Goal: Task Accomplishment & Management: Complete application form

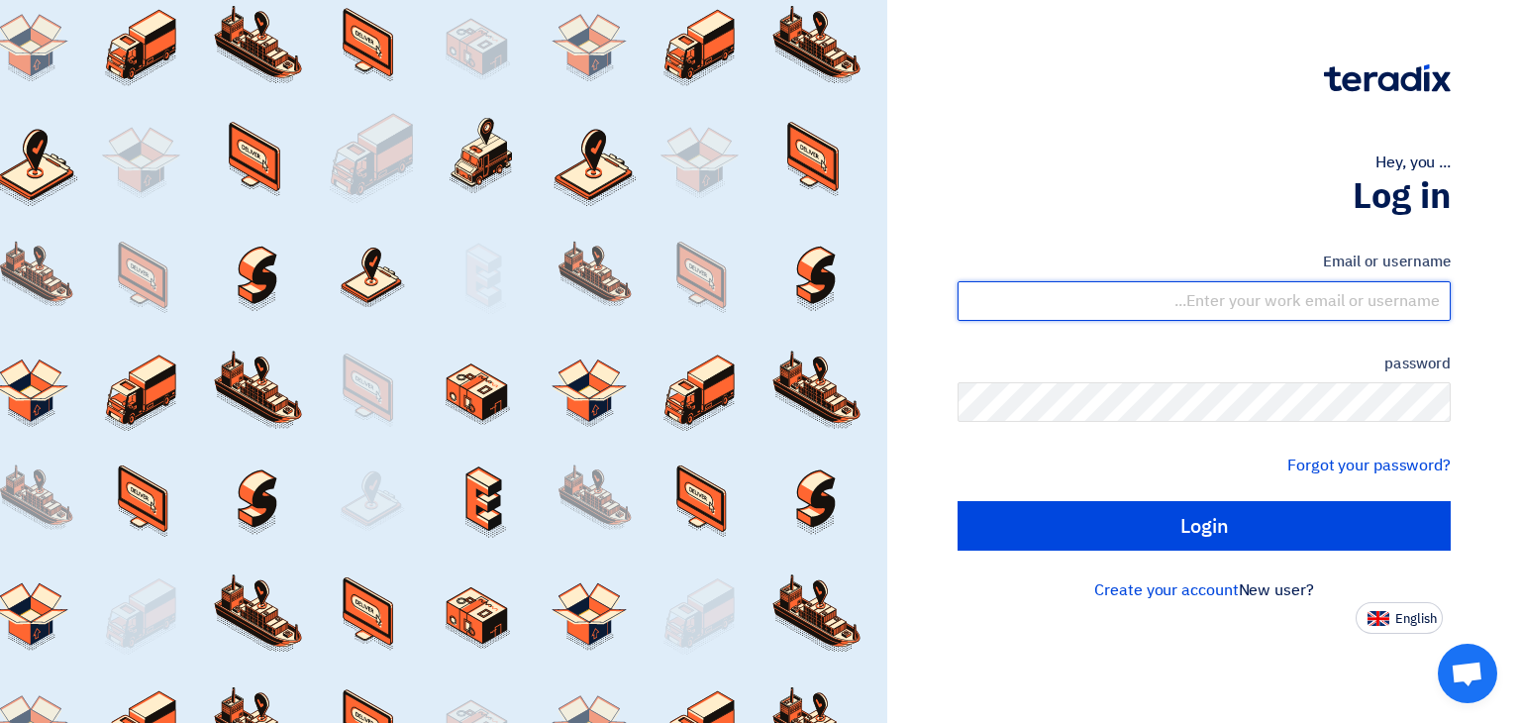
click at [1272, 306] on input "text" at bounding box center [1203, 301] width 493 height 40
type input "[PERSON_NAME][EMAIL_ADDRESS][DOMAIN_NAME]"
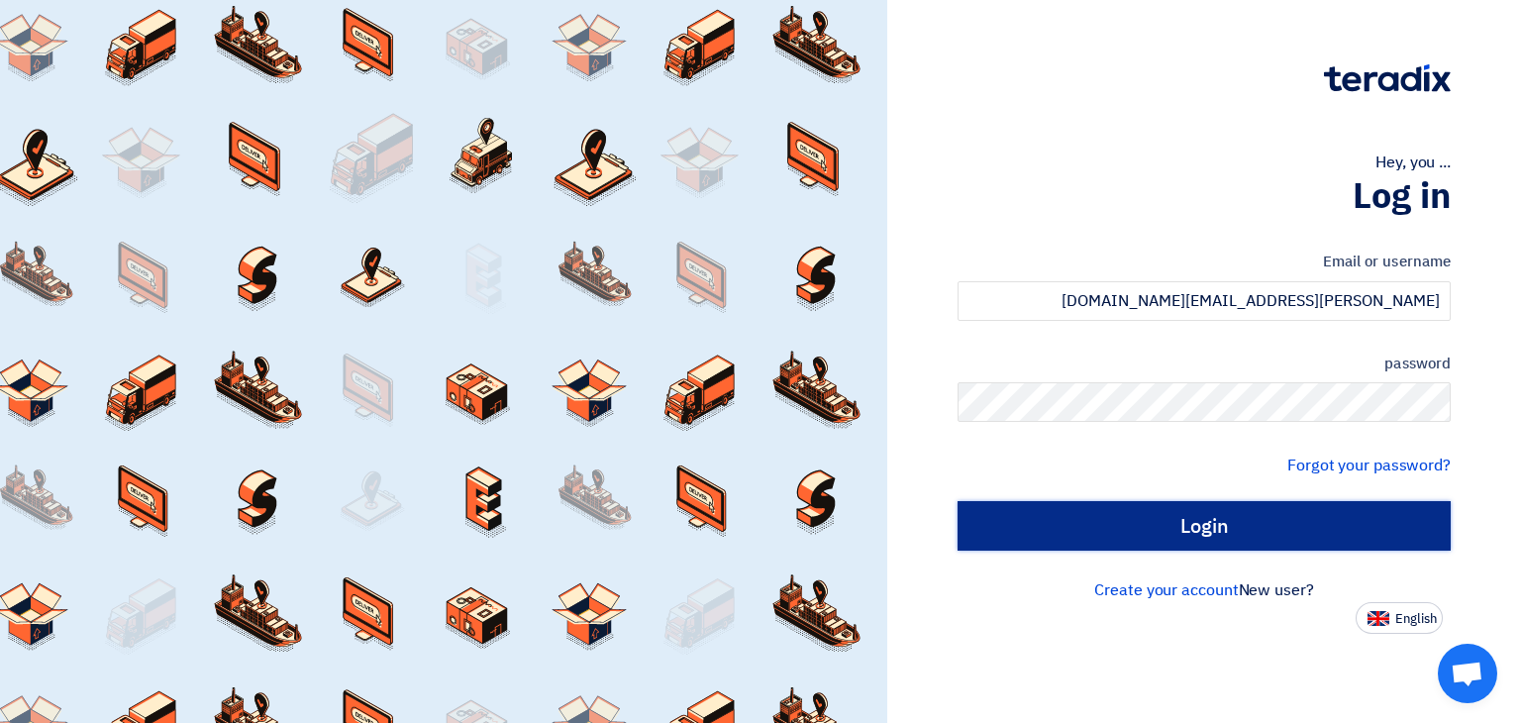
click at [1220, 521] on input "Login" at bounding box center [1203, 525] width 493 height 49
type input "Sign in"
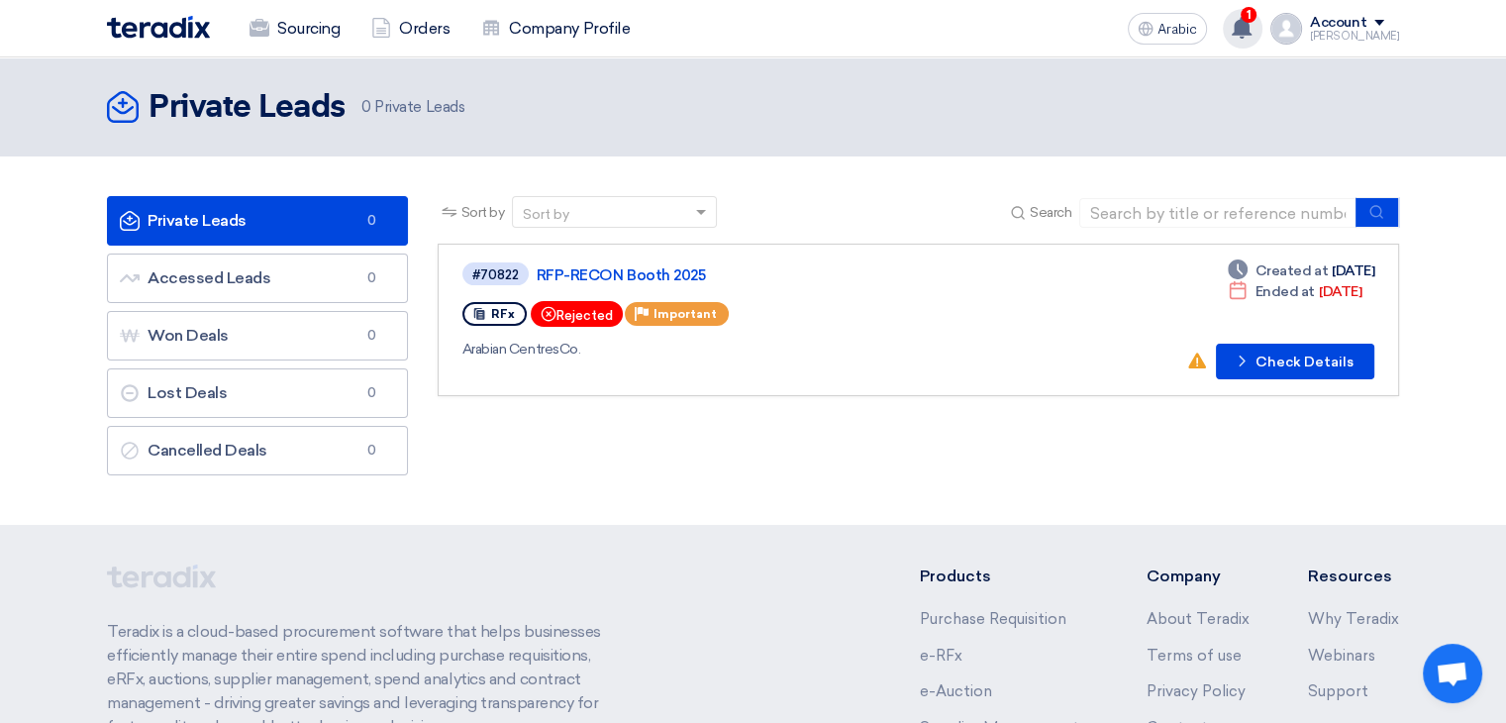
click at [1252, 25] on icon at bounding box center [1242, 28] width 22 height 22
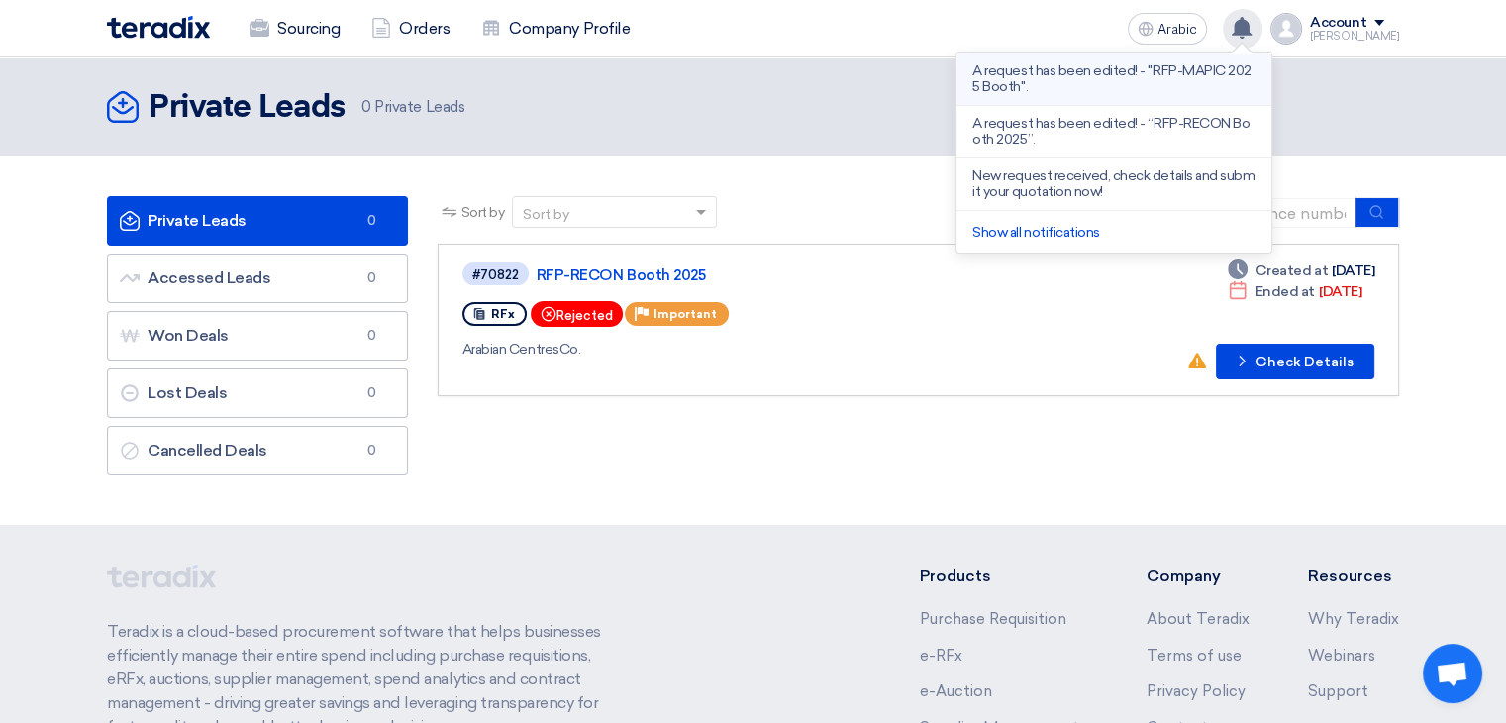
click at [1143, 74] on font "A request has been edited! - "RFP-MAPIC 2025 Booth"." at bounding box center [1111, 78] width 278 height 33
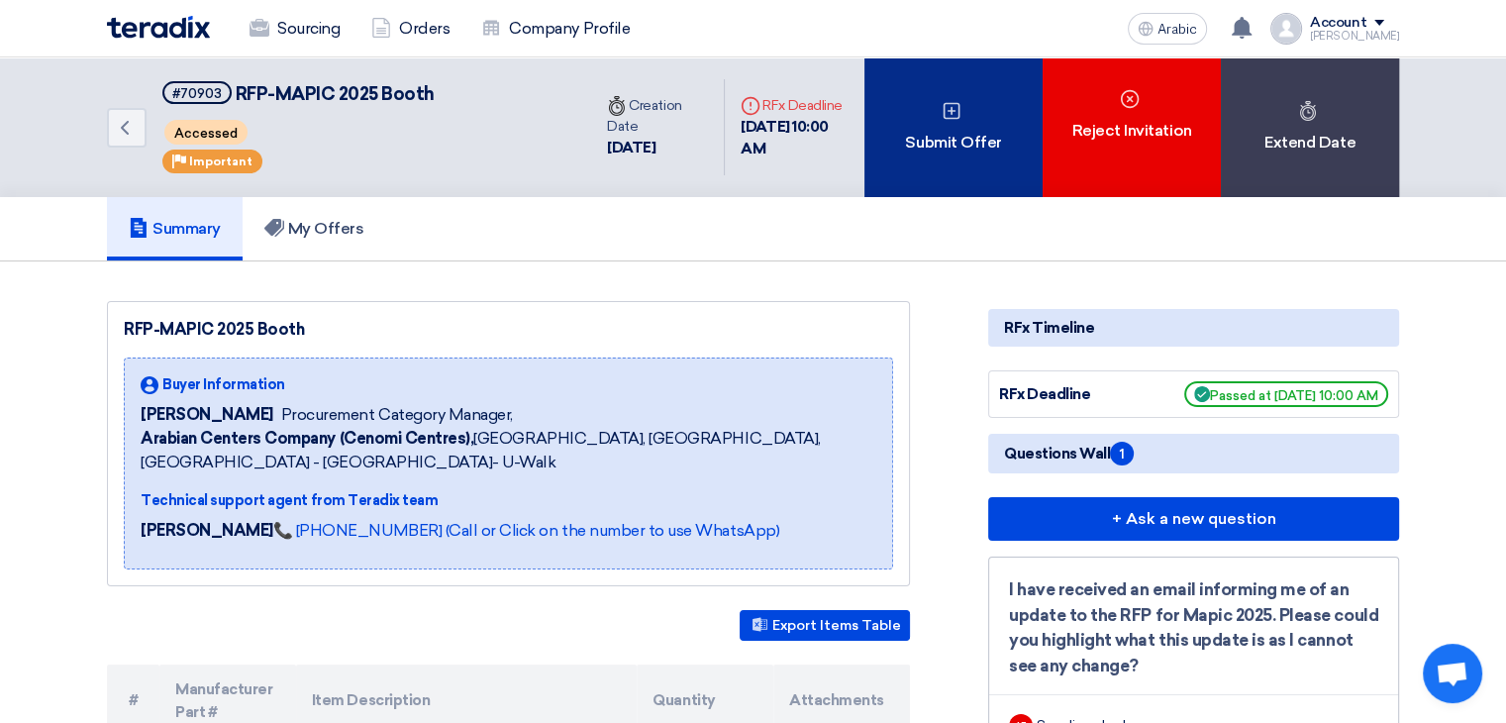
click at [990, 144] on font "Submit Offer" at bounding box center [953, 142] width 96 height 19
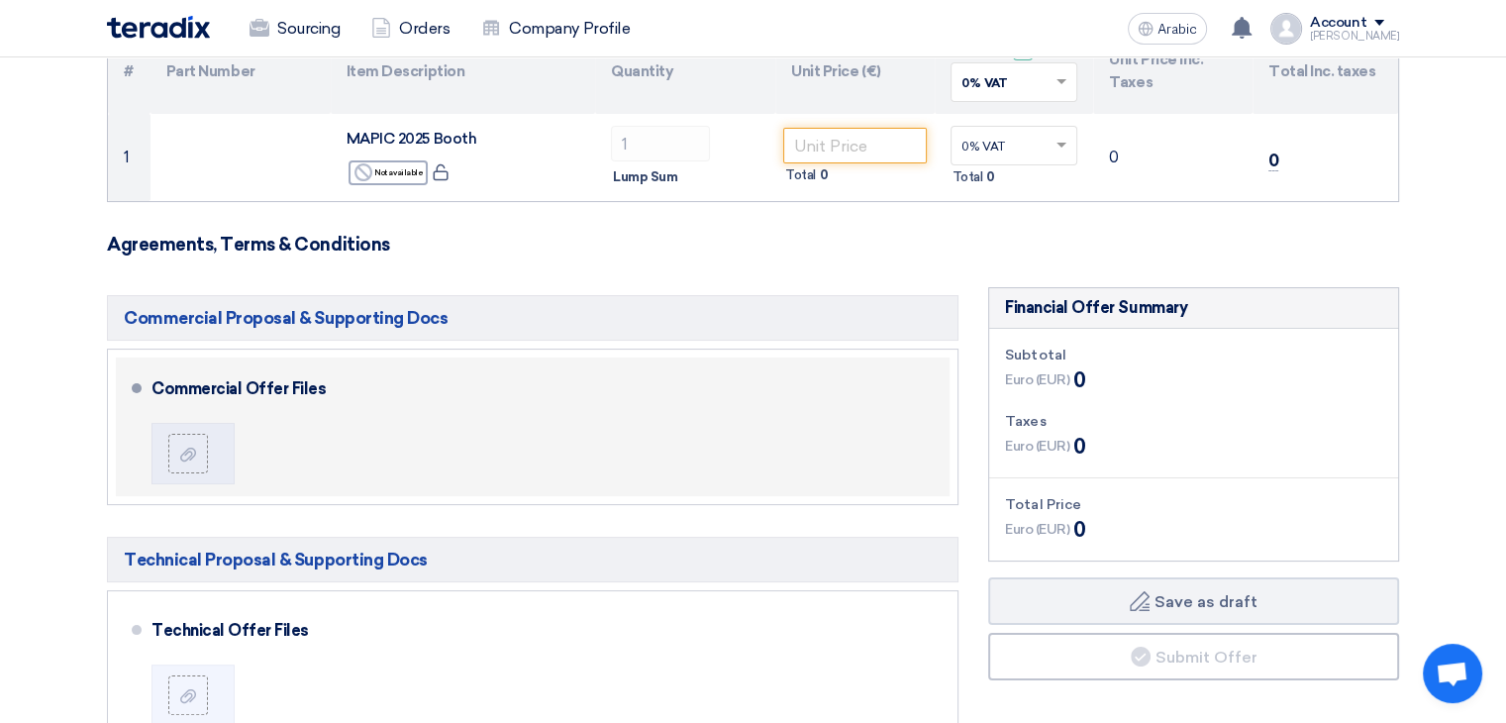
scroll to position [297, 0]
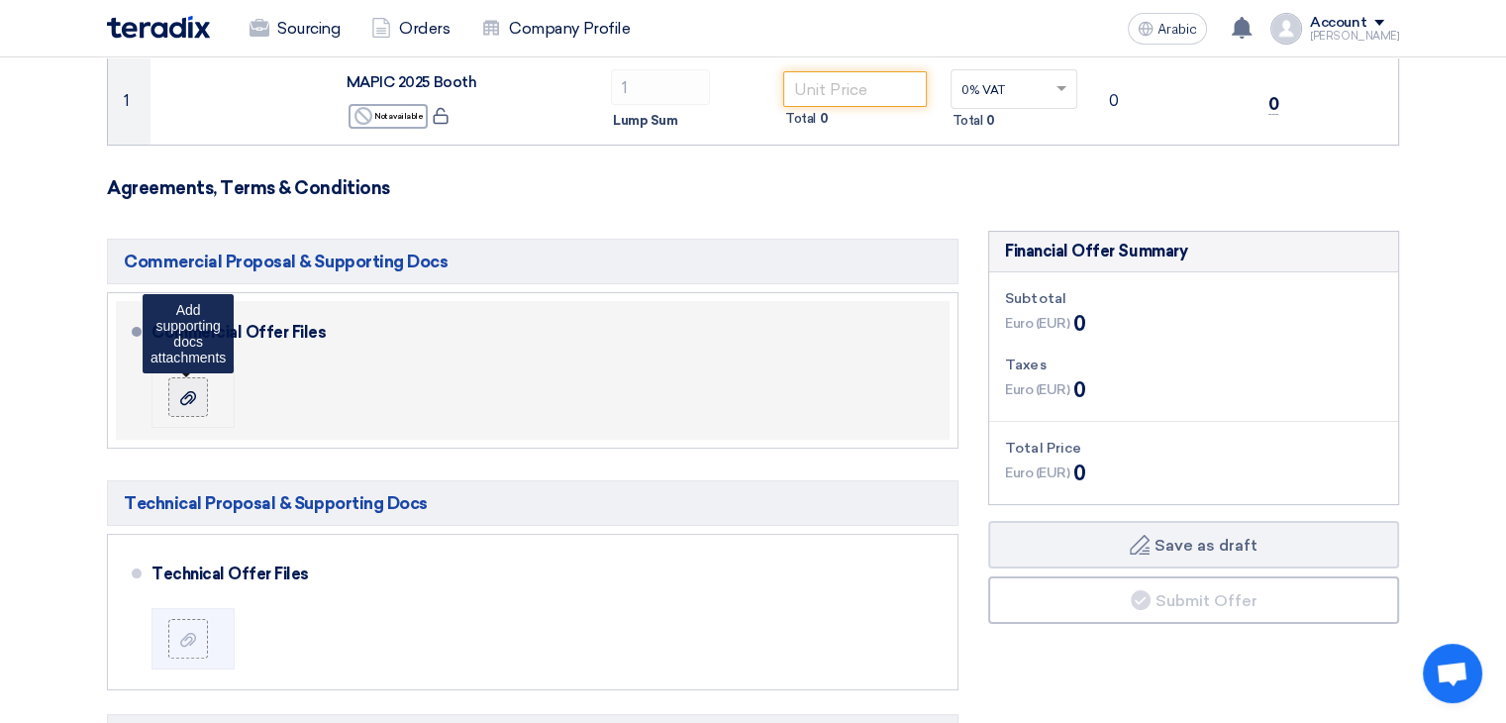
click at [182, 393] on icon at bounding box center [188, 398] width 16 height 16
click at [0, 0] on input "file" at bounding box center [0, 0] width 0 height 0
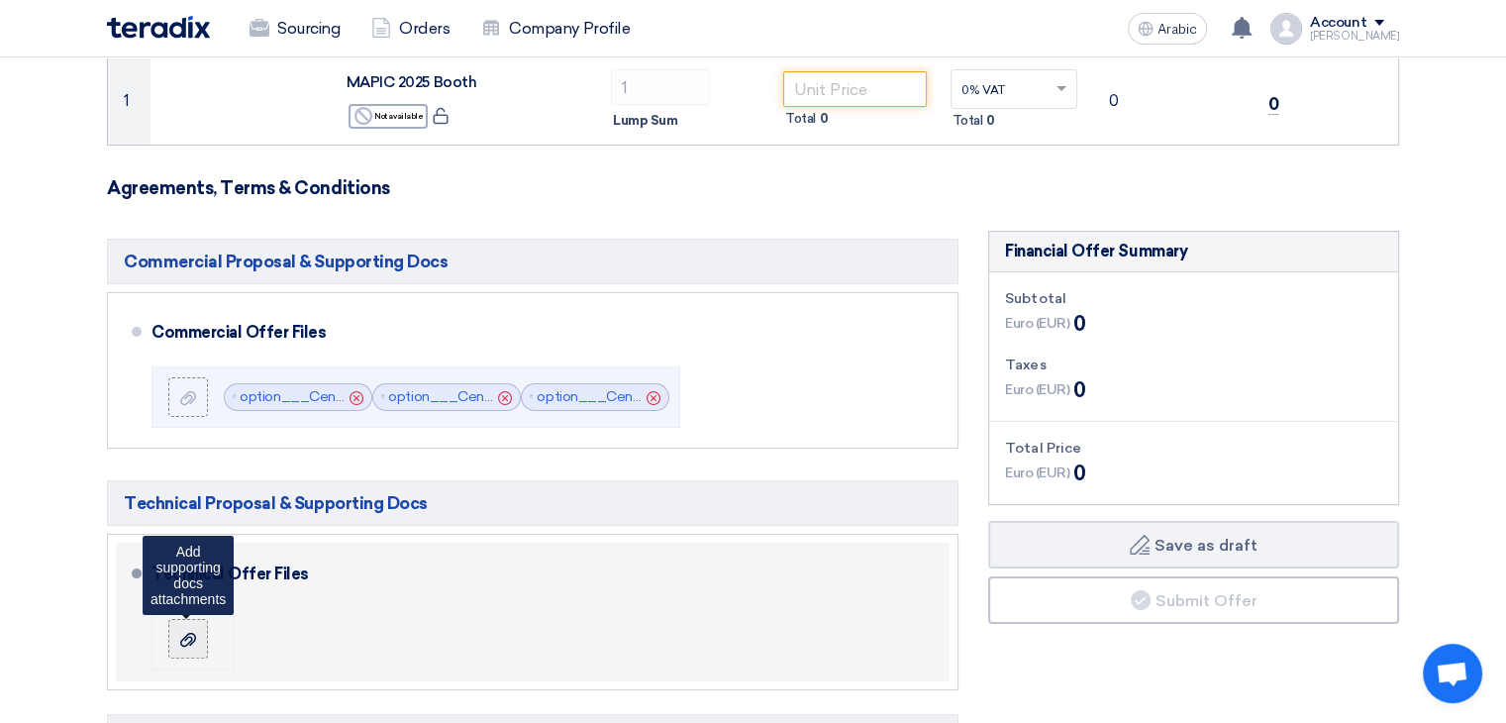
click at [185, 637] on use at bounding box center [188, 639] width 16 height 14
click at [0, 0] on input "file" at bounding box center [0, 0] width 0 height 0
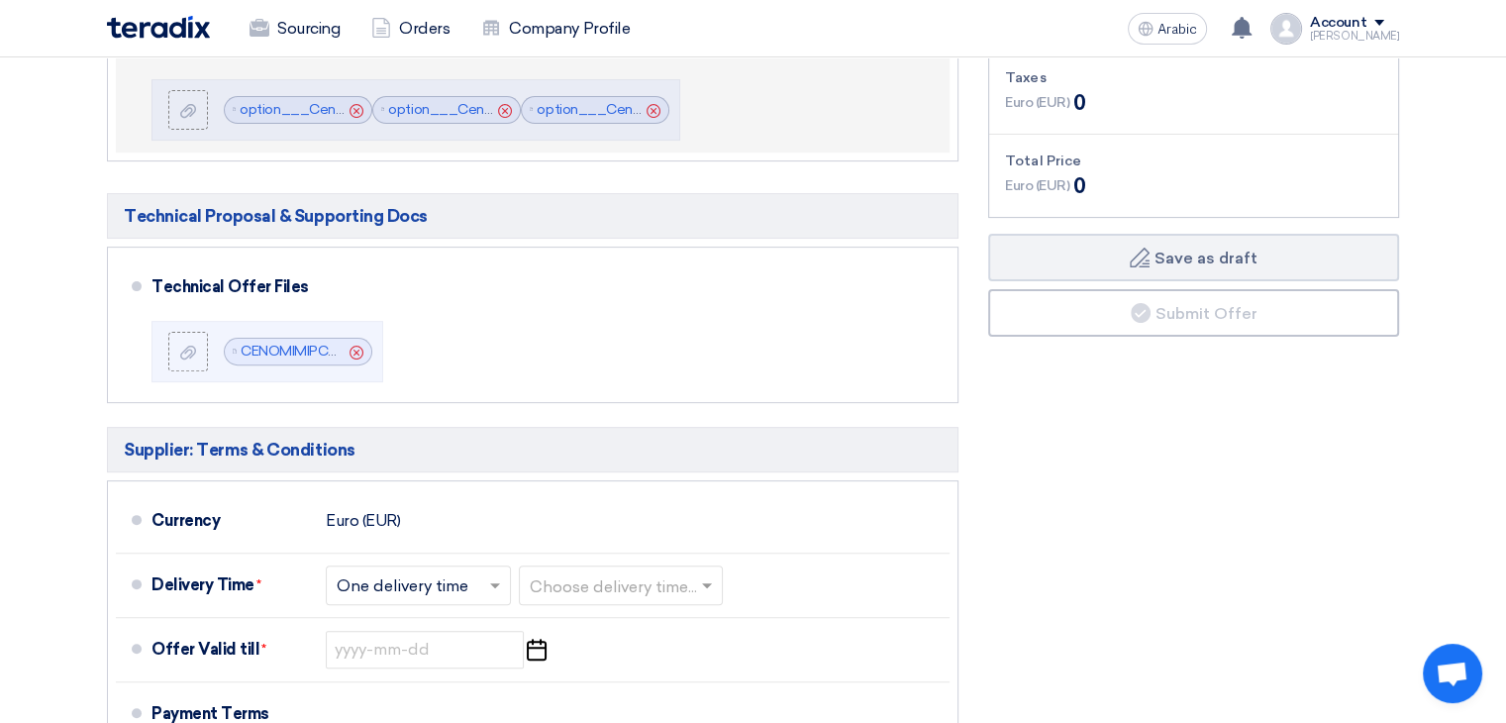
scroll to position [594, 0]
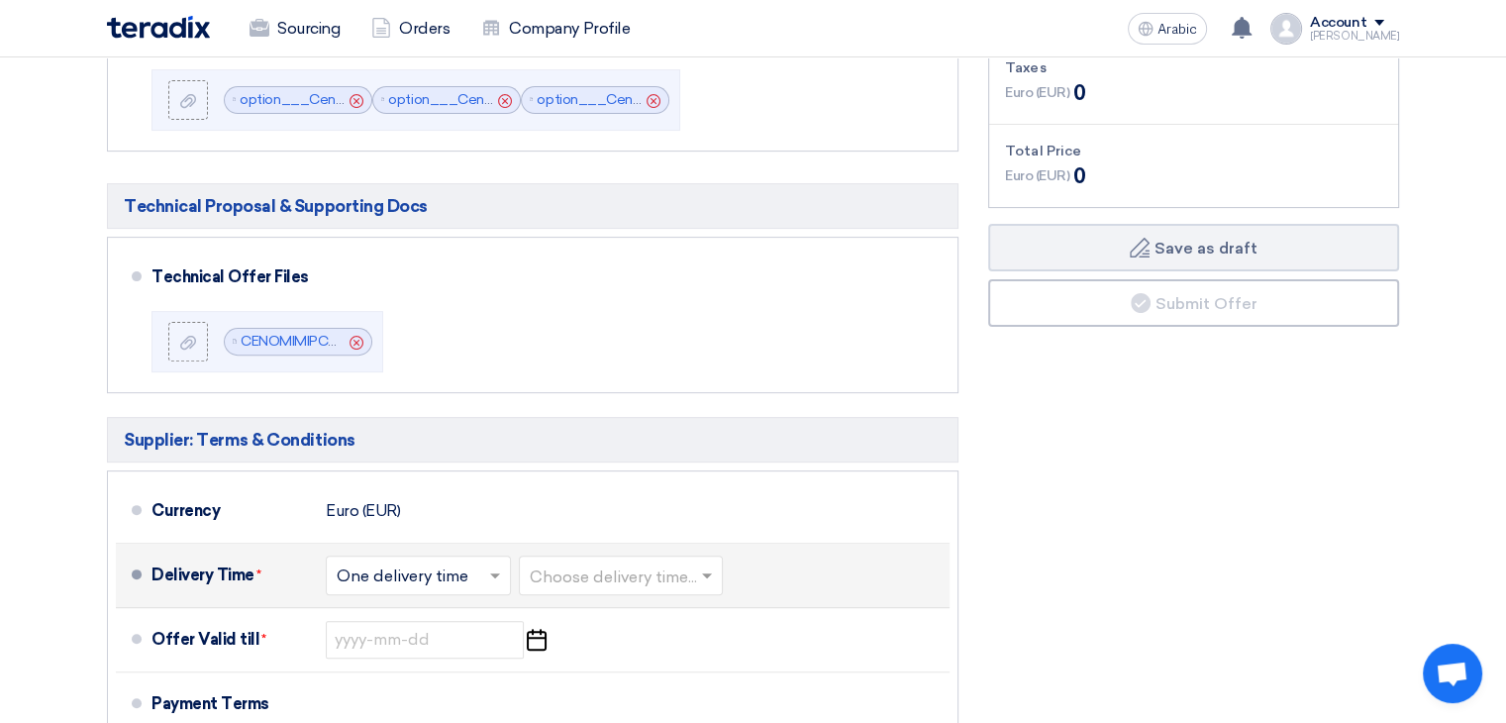
click at [503, 567] on span at bounding box center [497, 575] width 25 height 20
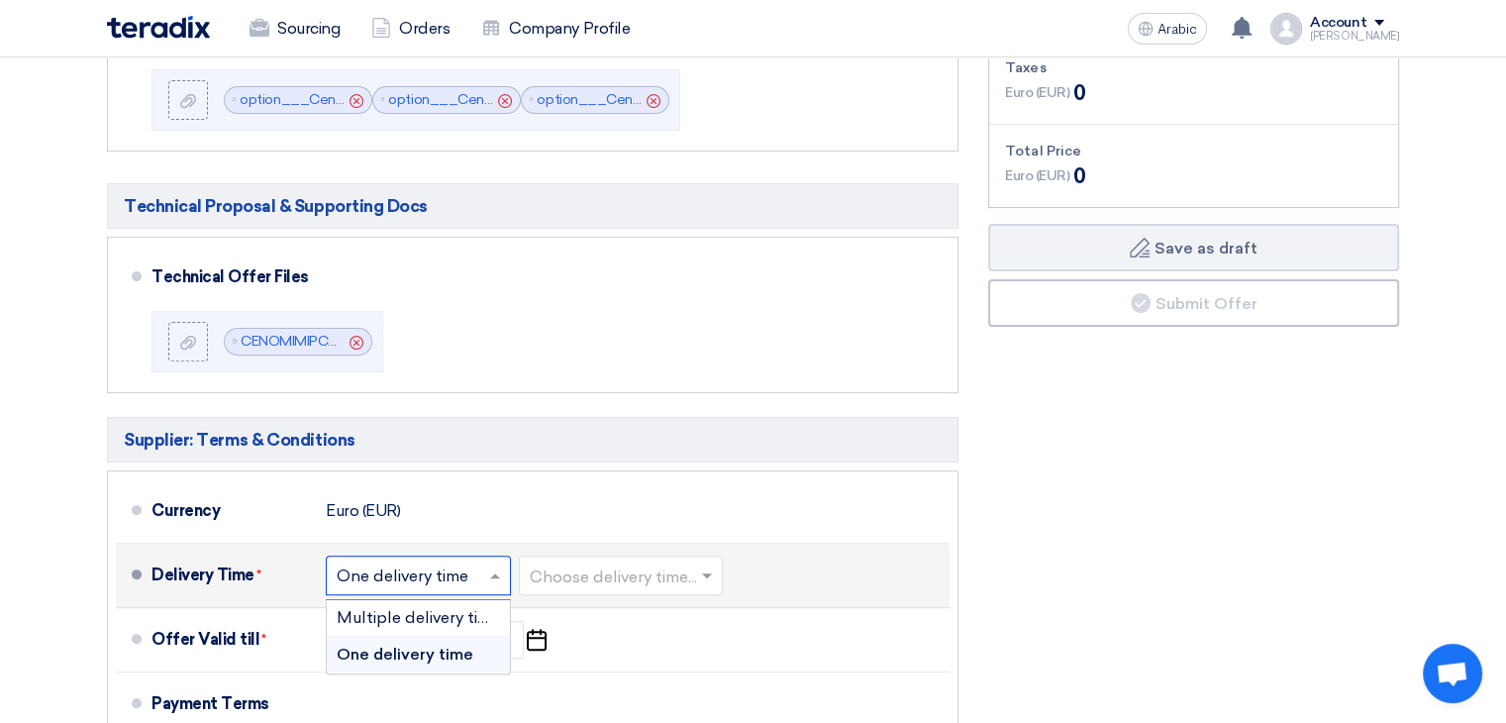
click at [449, 650] on font "One delivery time" at bounding box center [405, 653] width 137 height 19
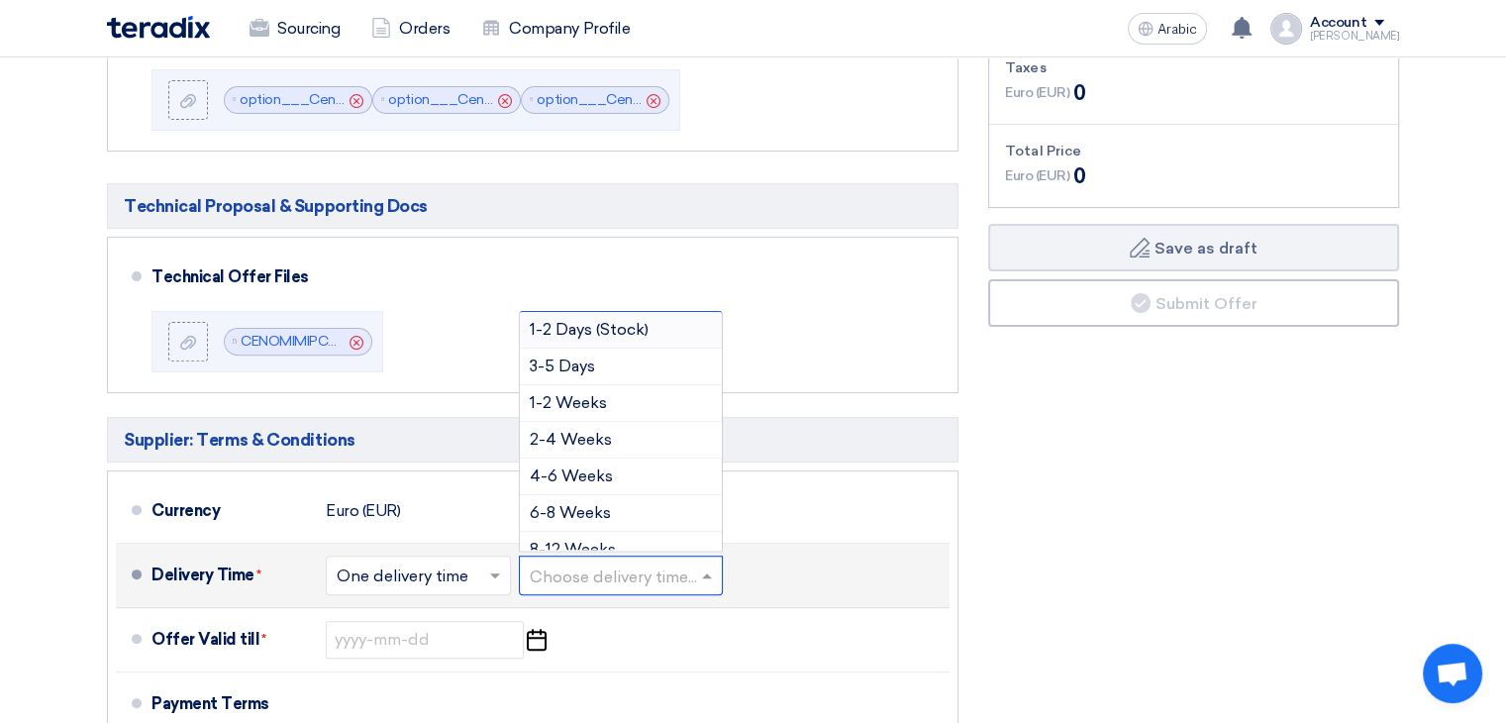
click at [606, 579] on input "text" at bounding box center [622, 576] width 184 height 29
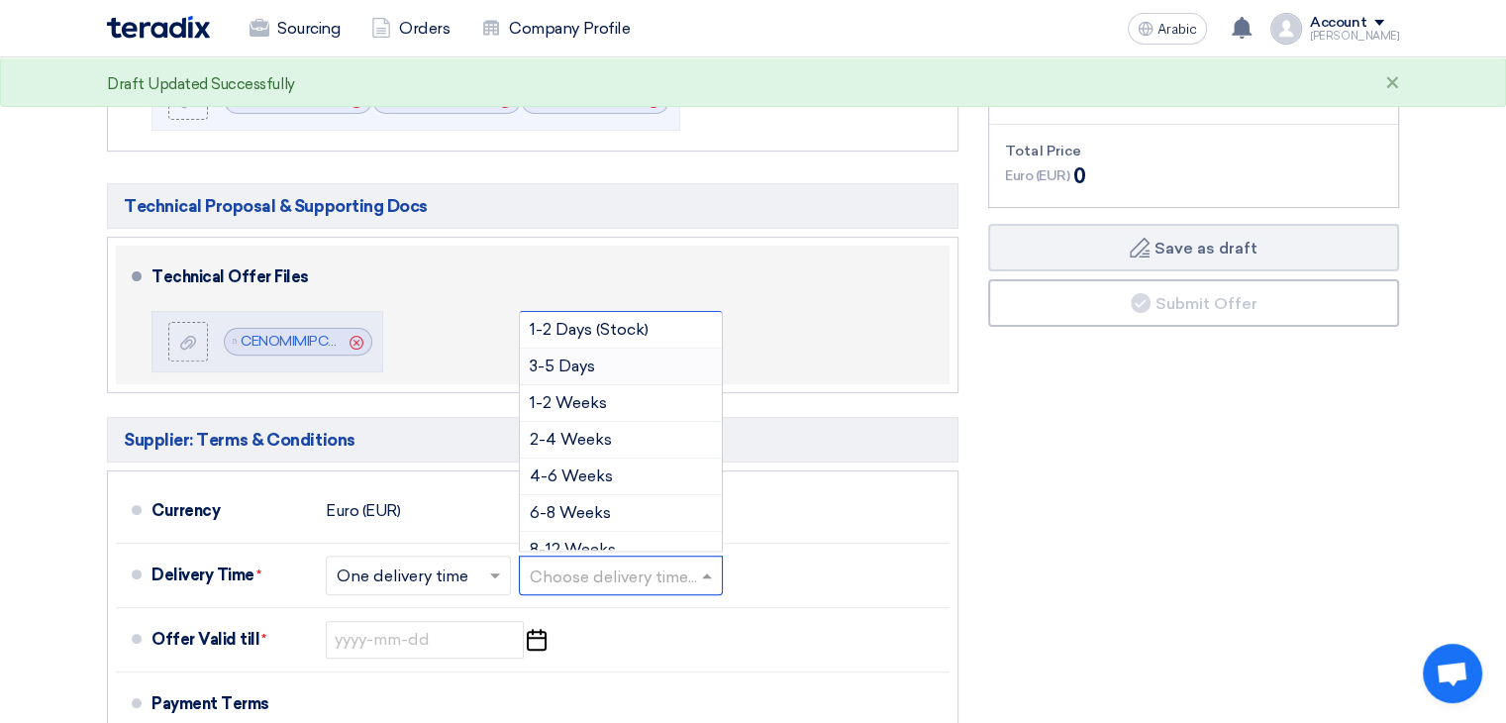
click at [793, 342] on div "Technical Offer Files File CENOMIMIPCOM_PRESENTATION_1756110684423.pdf Cancel" at bounding box center [546, 314] width 790 height 123
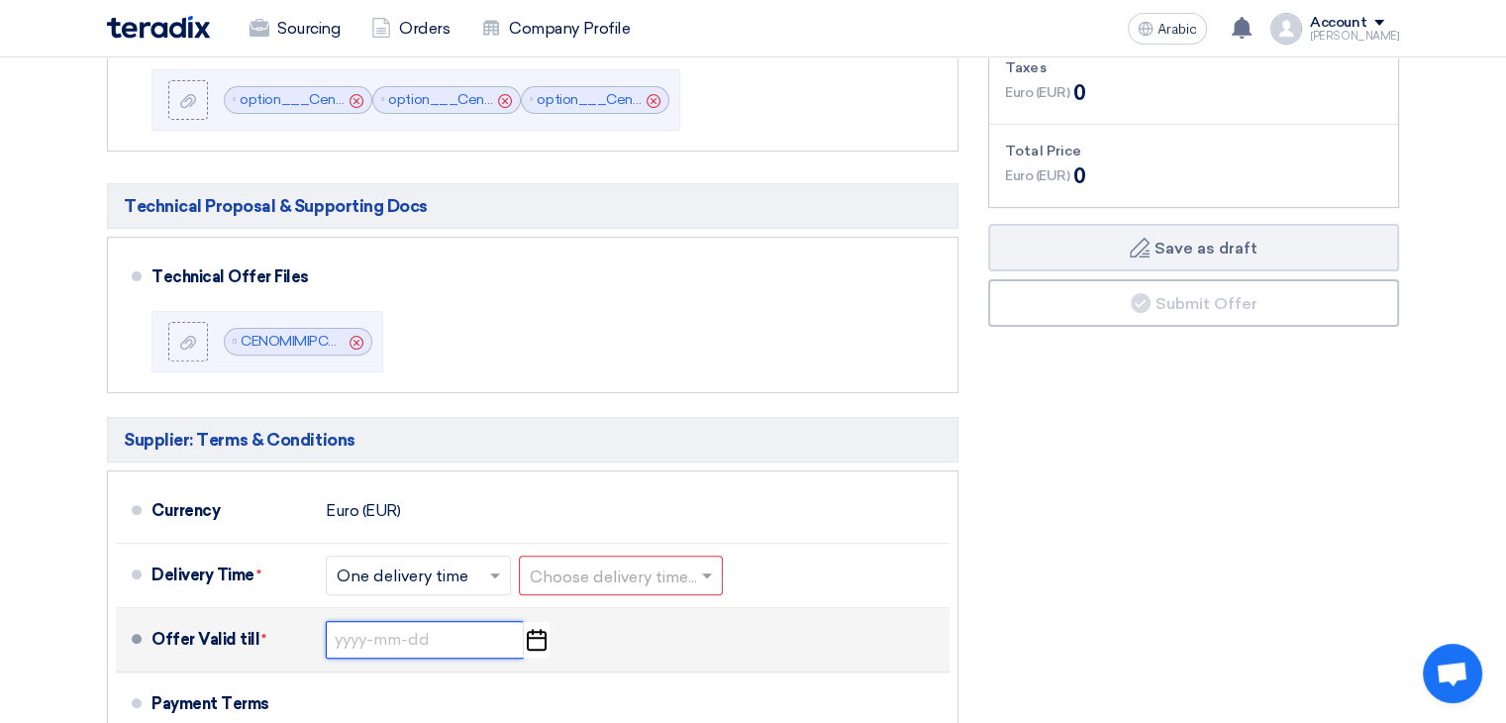
click at [364, 632] on input at bounding box center [425, 640] width 198 height 38
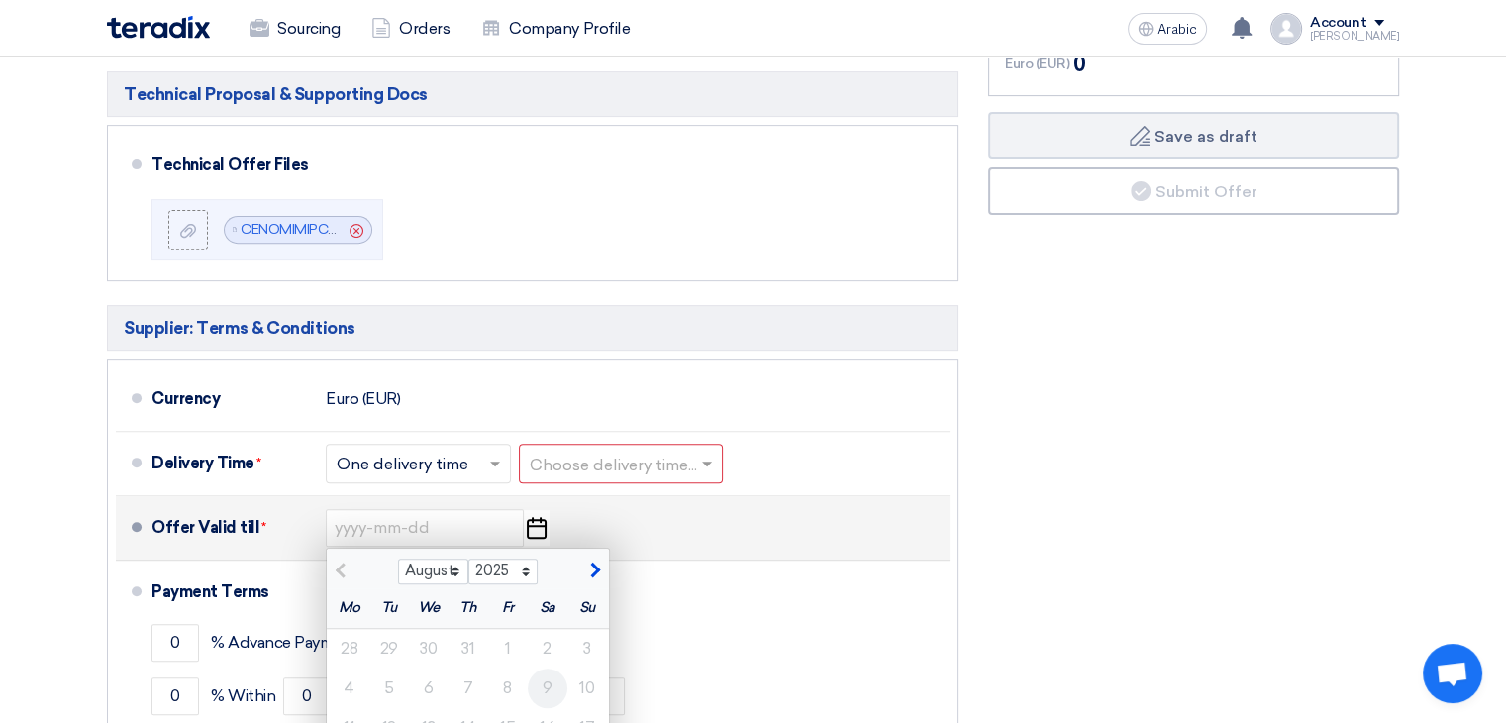
scroll to position [792, 0]
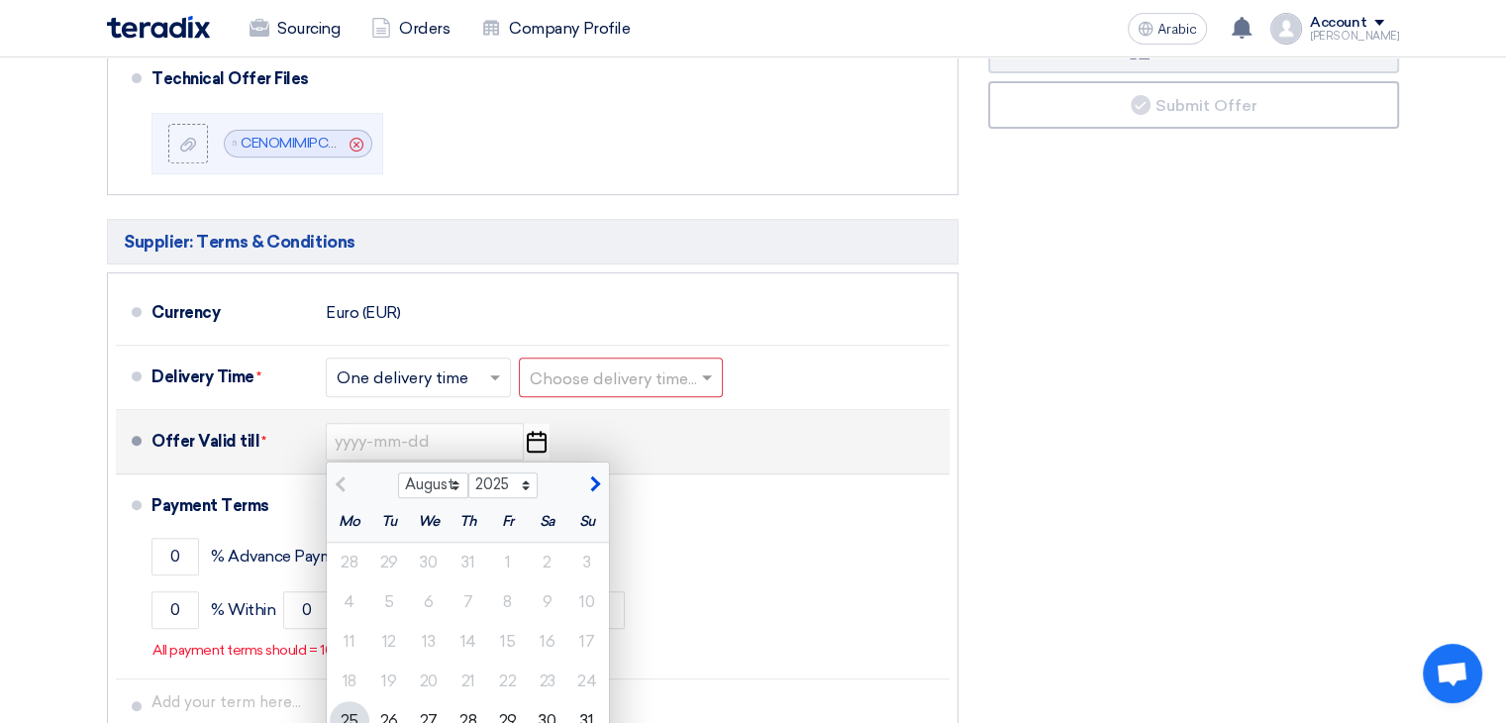
click at [595, 477] on span "button" at bounding box center [592, 484] width 11 height 18
select select "9"
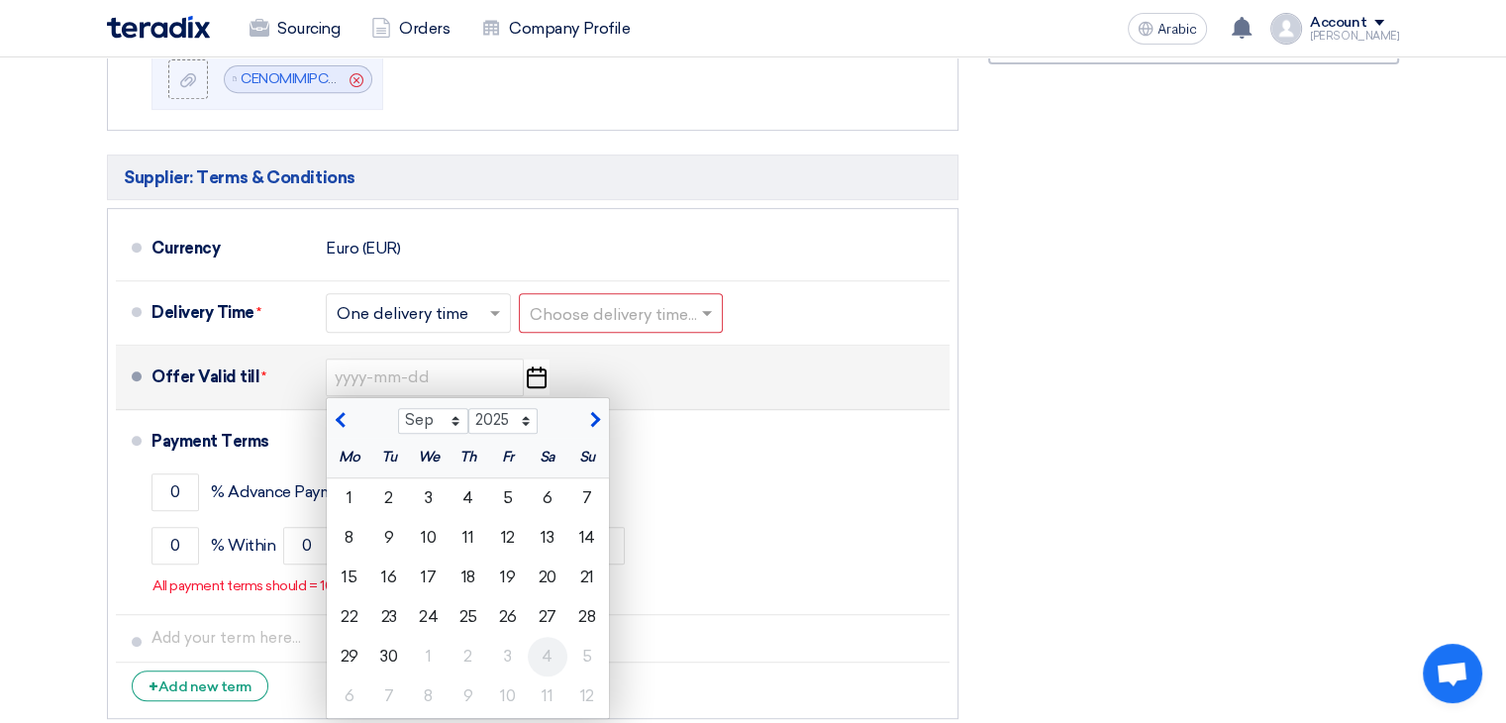
scroll to position [891, 0]
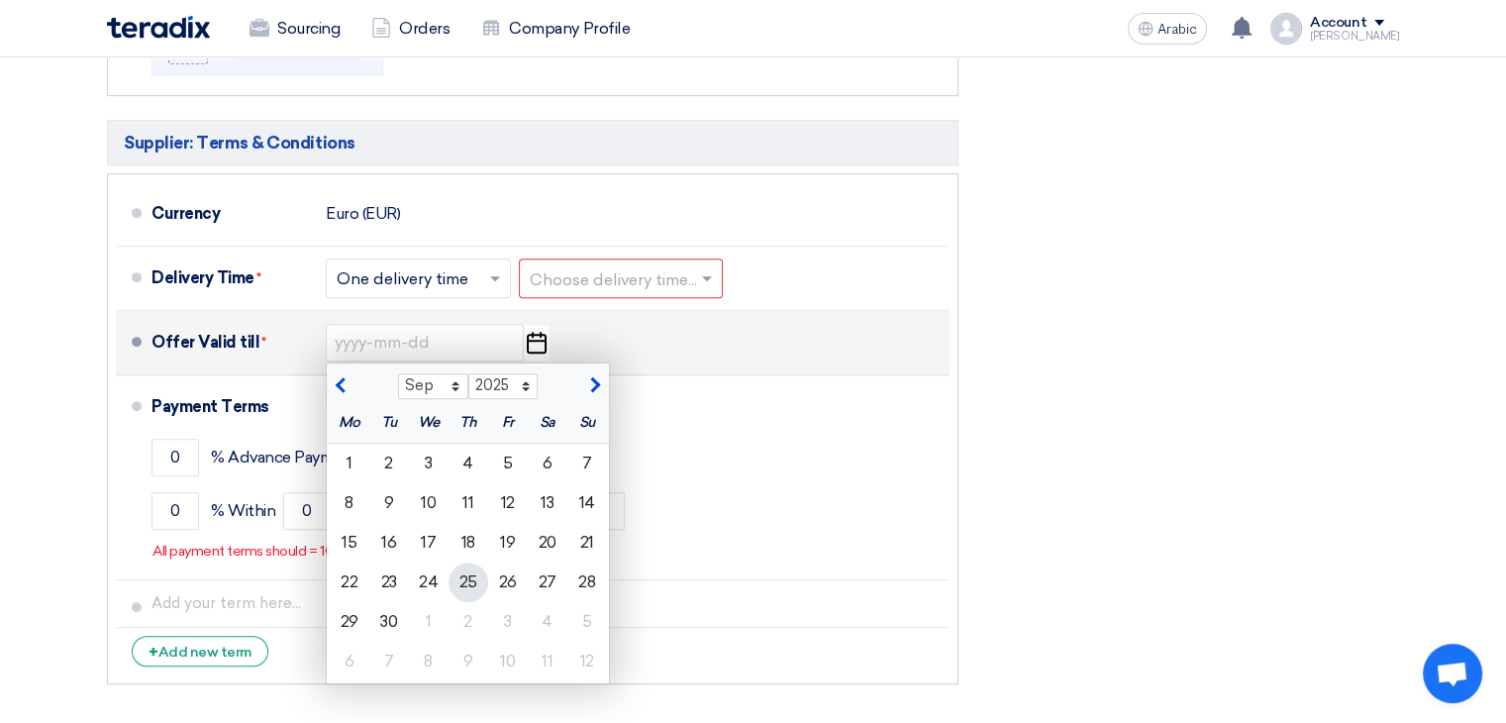
click at [473, 575] on font "25" at bounding box center [467, 581] width 18 height 19
type input "[DATE]"
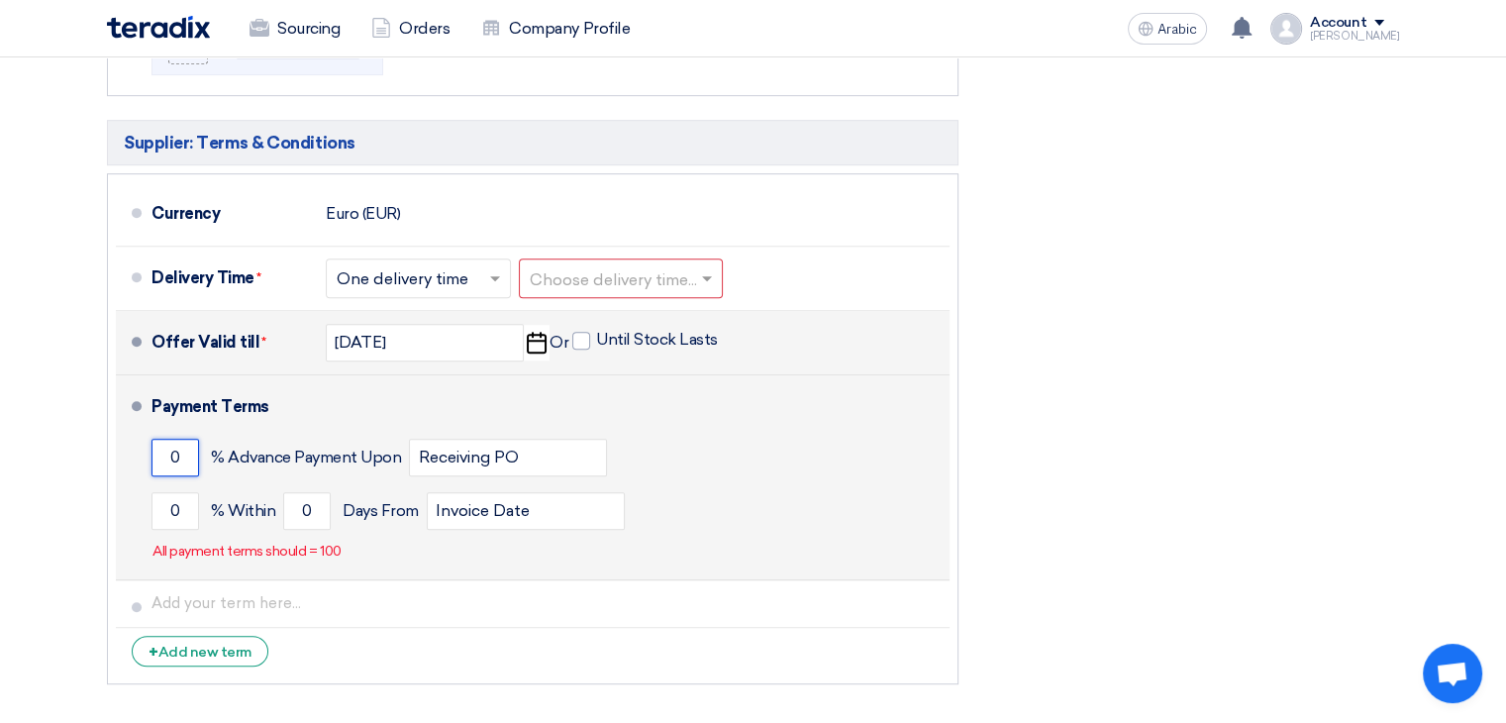
click at [189, 452] on input "0" at bounding box center [175, 458] width 48 height 38
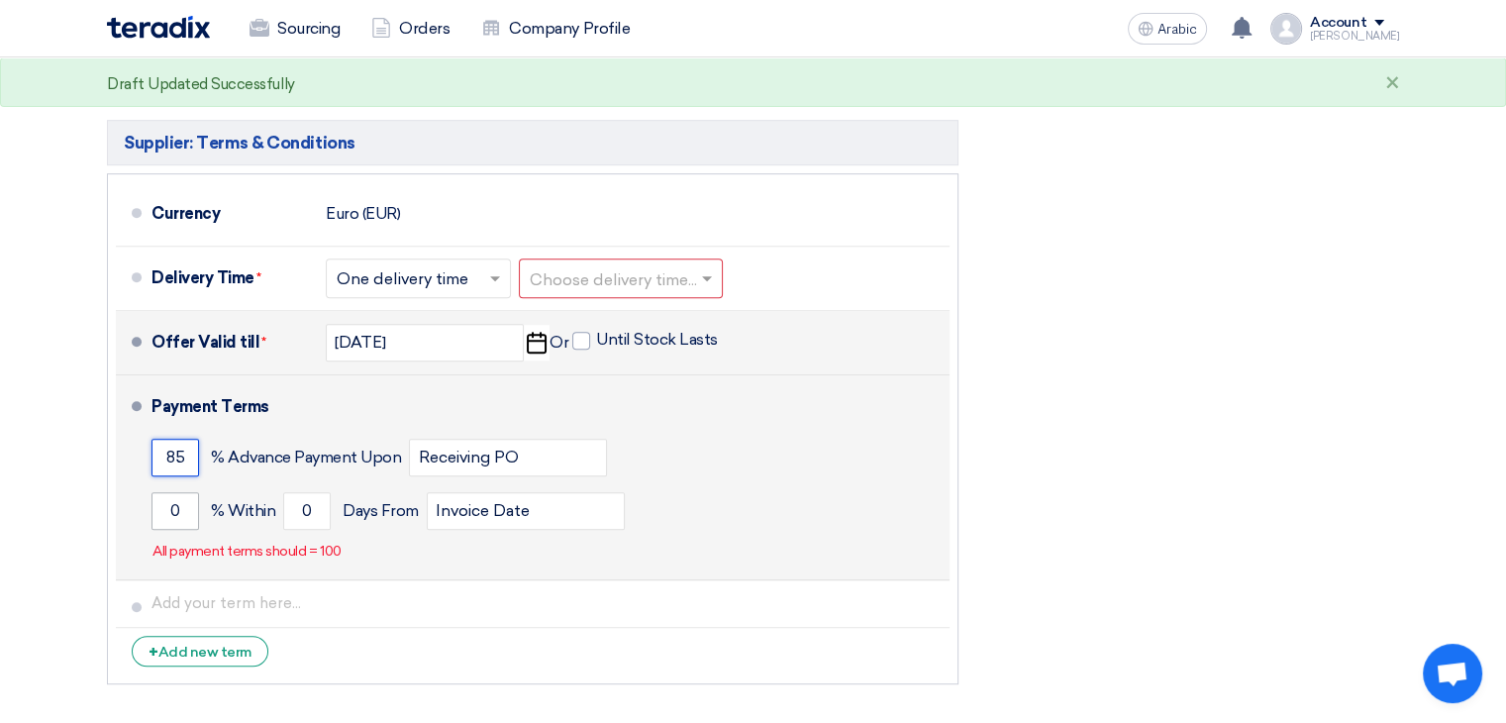
type input "85"
click at [182, 506] on input "0" at bounding box center [175, 511] width 48 height 38
type input "15"
click at [551, 455] on input "Receiving PO" at bounding box center [508, 458] width 198 height 38
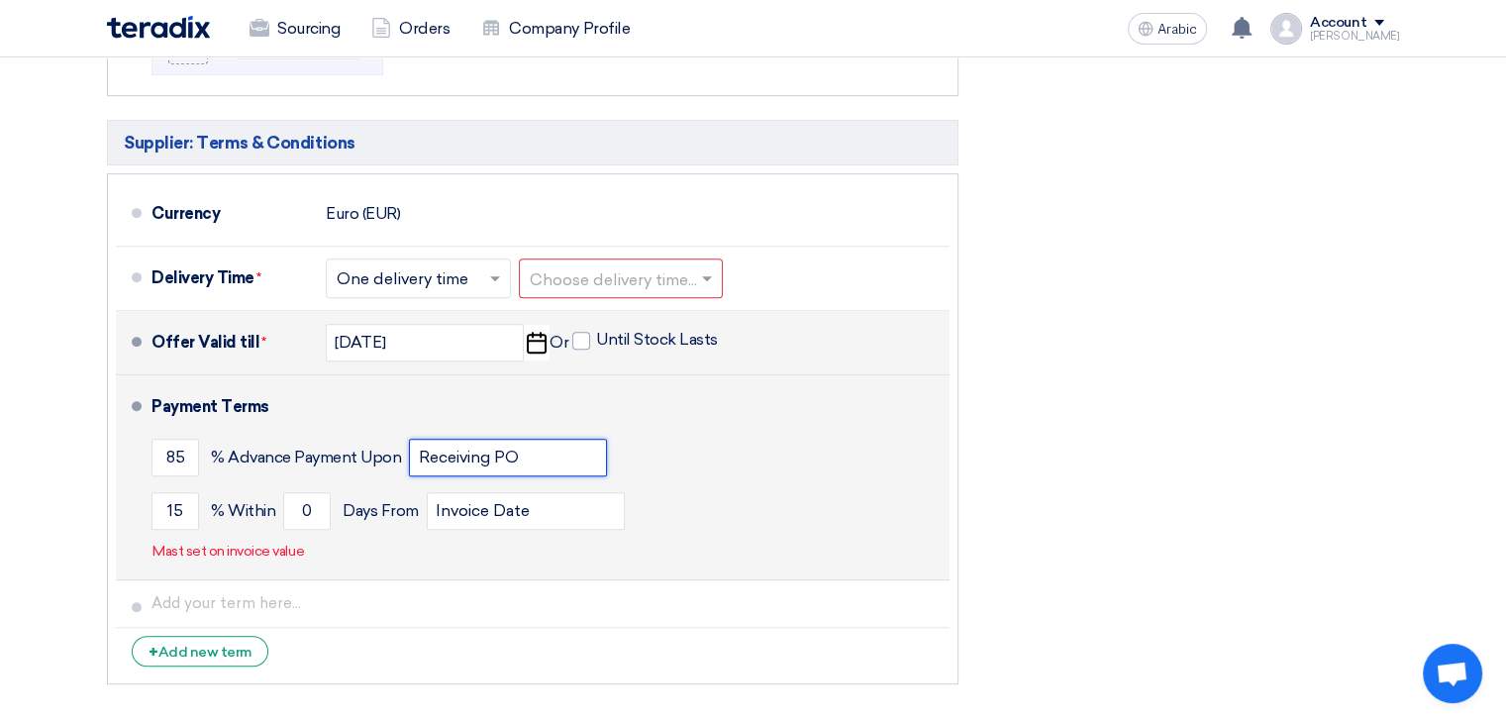
drag, startPoint x: 551, startPoint y: 455, endPoint x: 300, endPoint y: 455, distance: 251.5
click at [300, 455] on div "85 % Advance Payment Upon Receiving PO" at bounding box center [546, 457] width 790 height 53
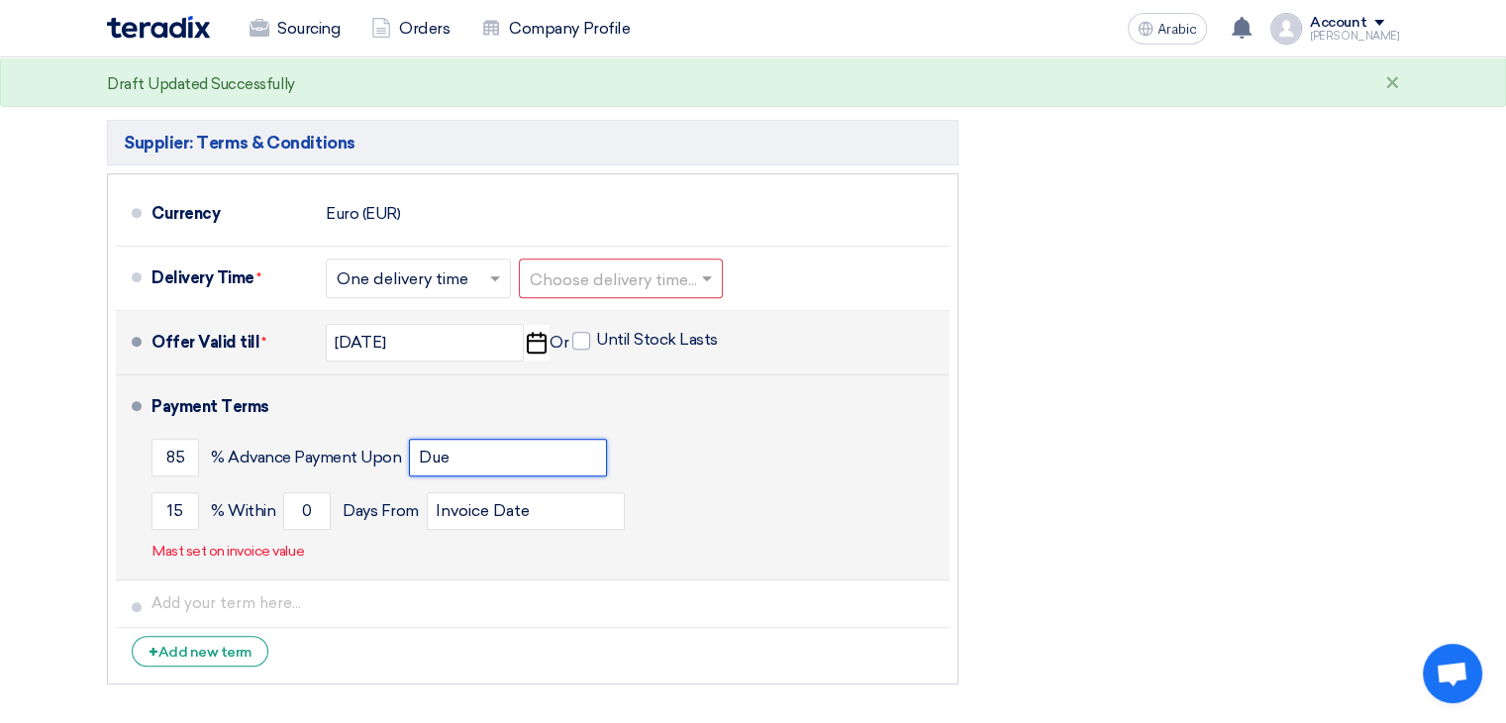
type input "Receiving PO"
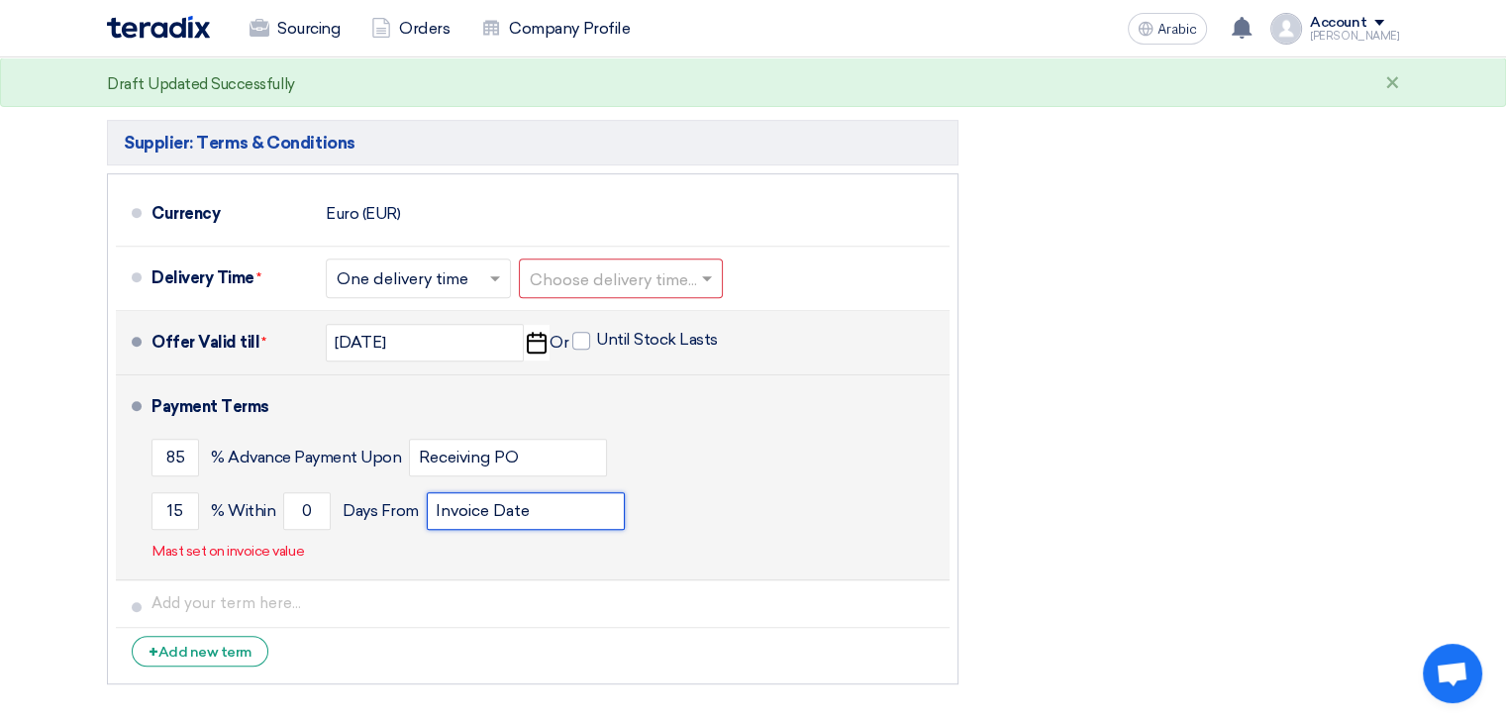
click at [550, 514] on input "Invoice Date" at bounding box center [526, 511] width 198 height 38
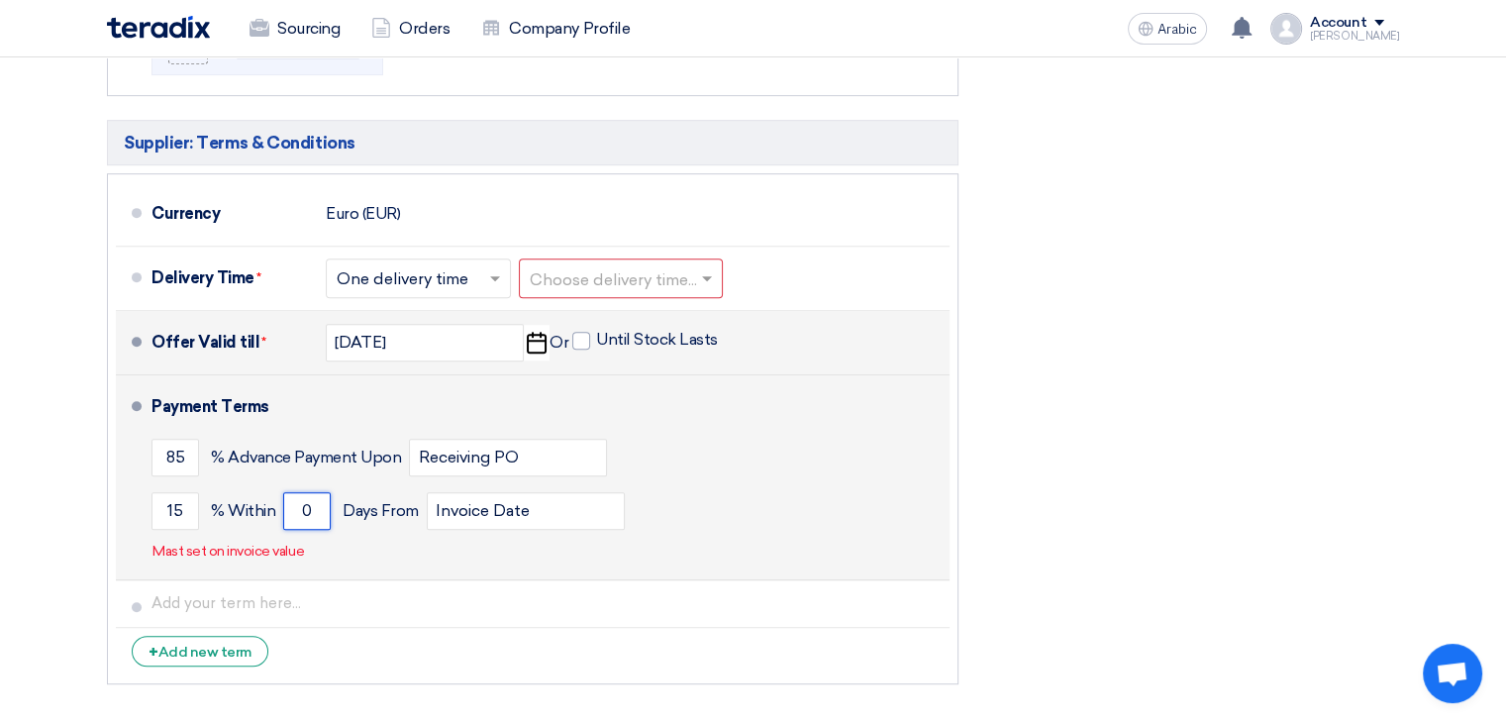
click at [317, 508] on input "0" at bounding box center [307, 511] width 48 height 38
click at [586, 518] on input "Invoice Date" at bounding box center [526, 511] width 198 height 38
drag, startPoint x: 451, startPoint y: 513, endPoint x: 429, endPoint y: 512, distance: 22.8
click at [429, 512] on input "Invoice Date" at bounding box center [526, 511] width 198 height 38
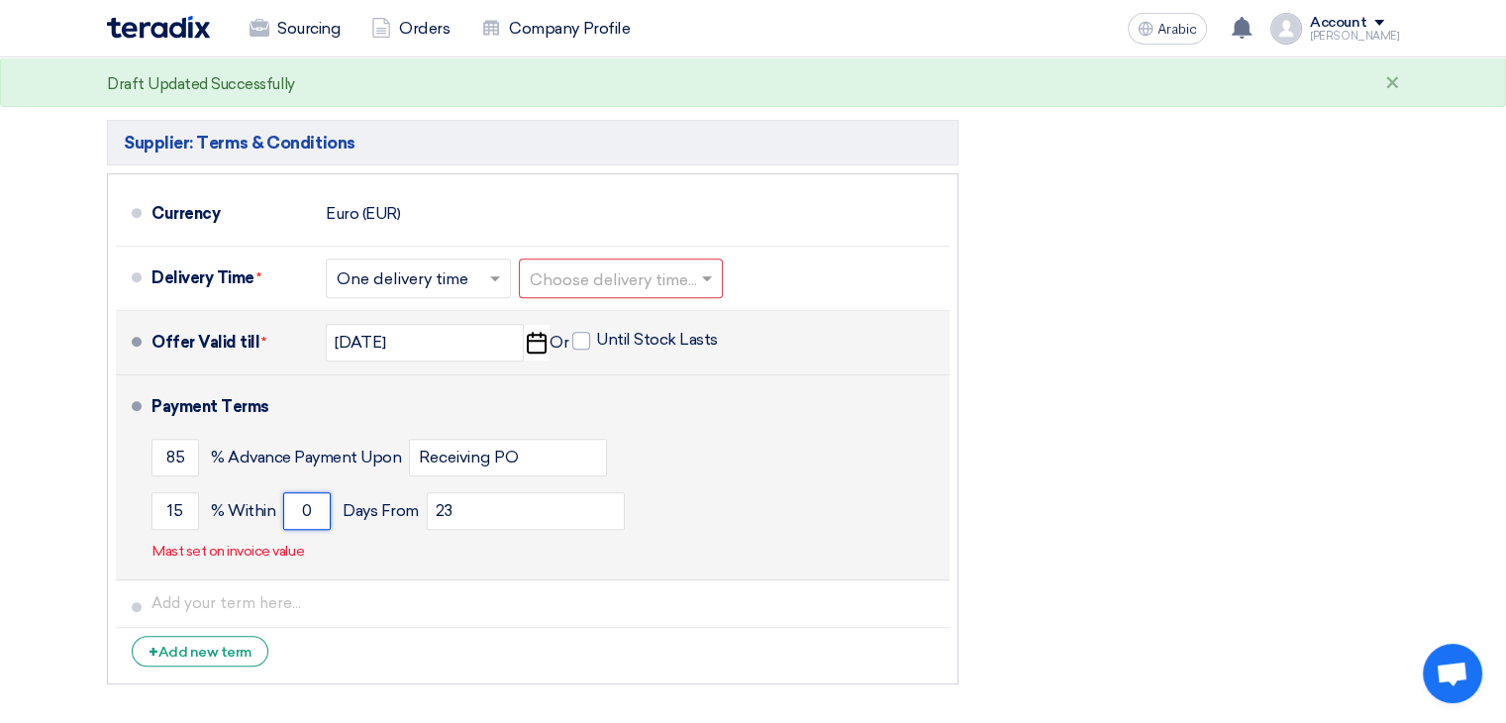
drag, startPoint x: 313, startPoint y: 505, endPoint x: 297, endPoint y: 512, distance: 17.3
click at [283, 504] on input "0" at bounding box center [307, 511] width 48 height 38
click at [502, 502] on input "23" at bounding box center [526, 511] width 198 height 38
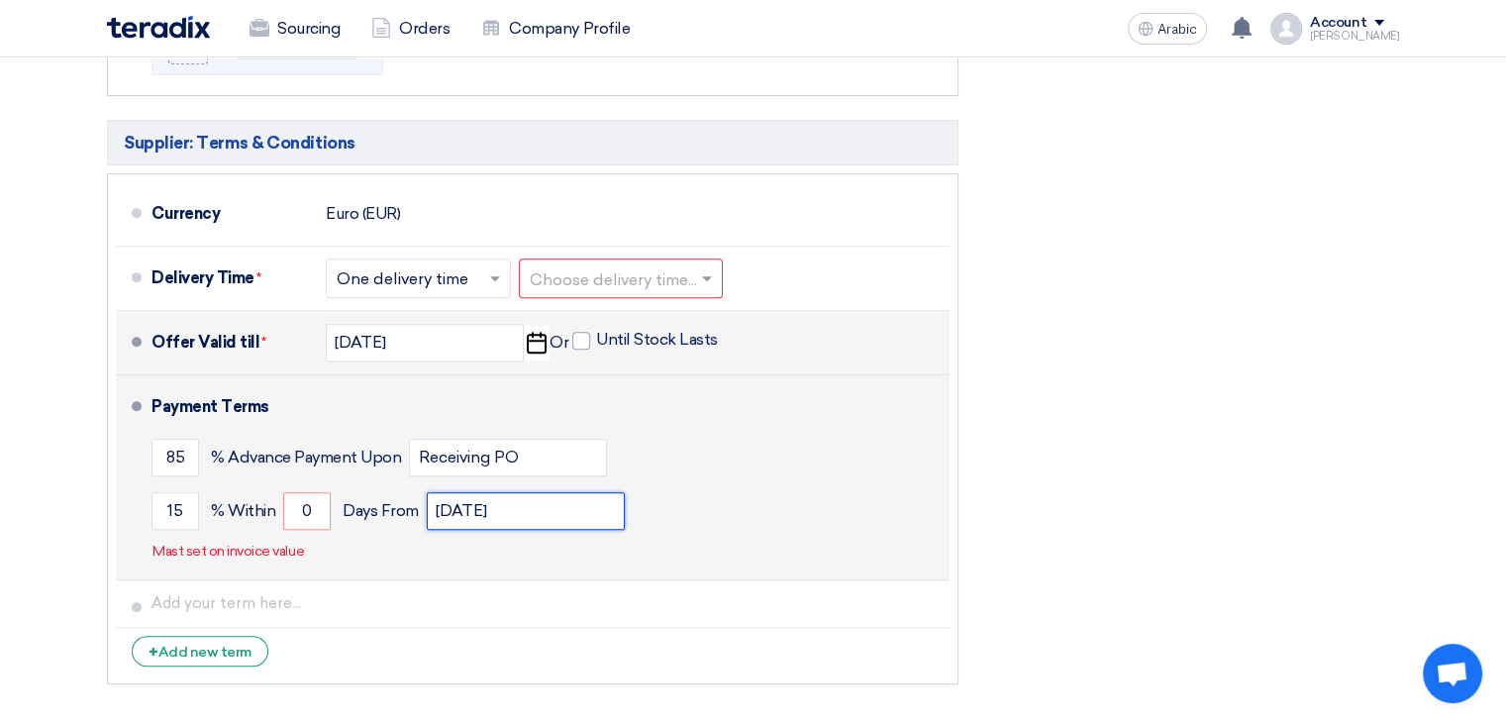
type input "[DATE]"
click at [749, 520] on div "15 % [DATE] From [DATE]" at bounding box center [546, 510] width 790 height 53
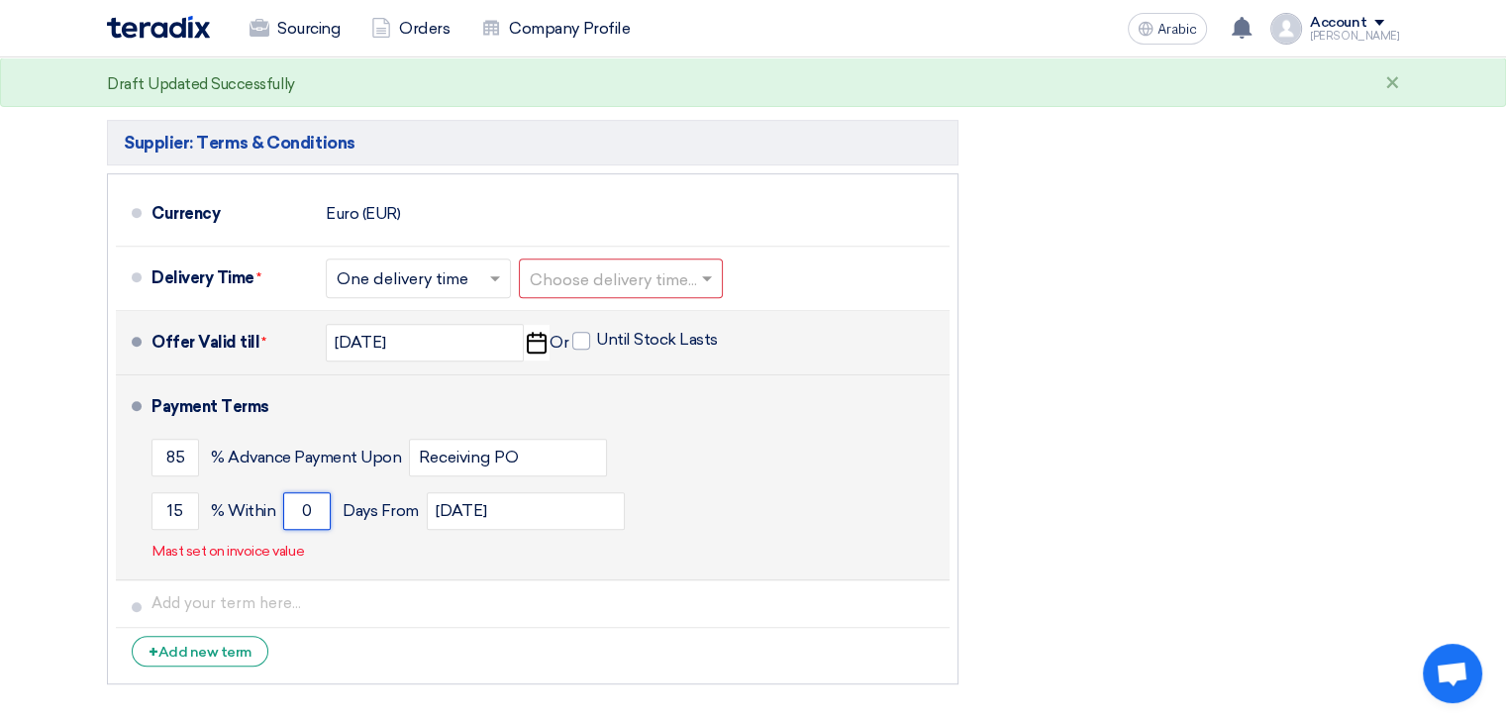
click at [311, 507] on input "0" at bounding box center [307, 511] width 48 height 38
click at [659, 504] on div "15 % [DATE] From [DATE]" at bounding box center [546, 510] width 790 height 53
click at [304, 512] on input "0" at bounding box center [307, 511] width 48 height 38
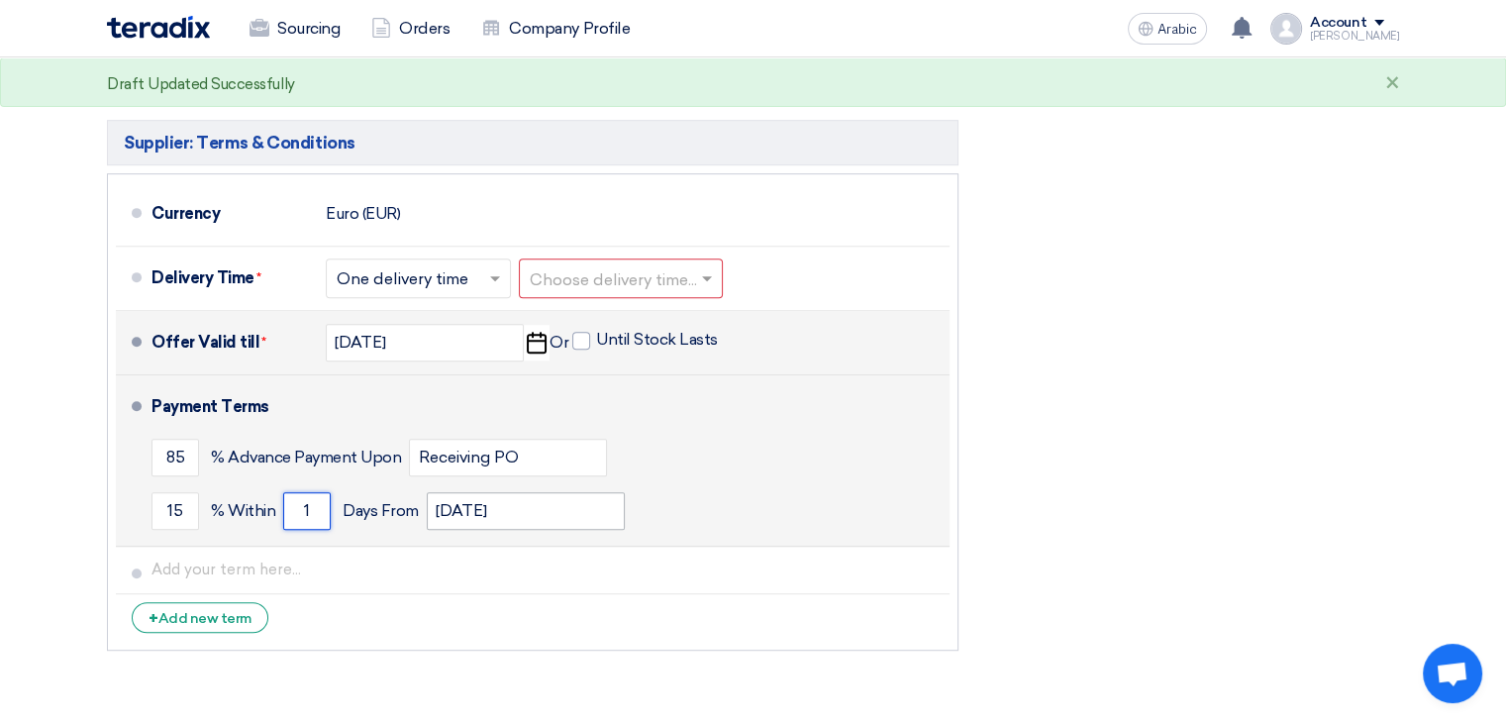
type input "1"
click at [550, 512] on input "[DATE]" at bounding box center [526, 511] width 198 height 38
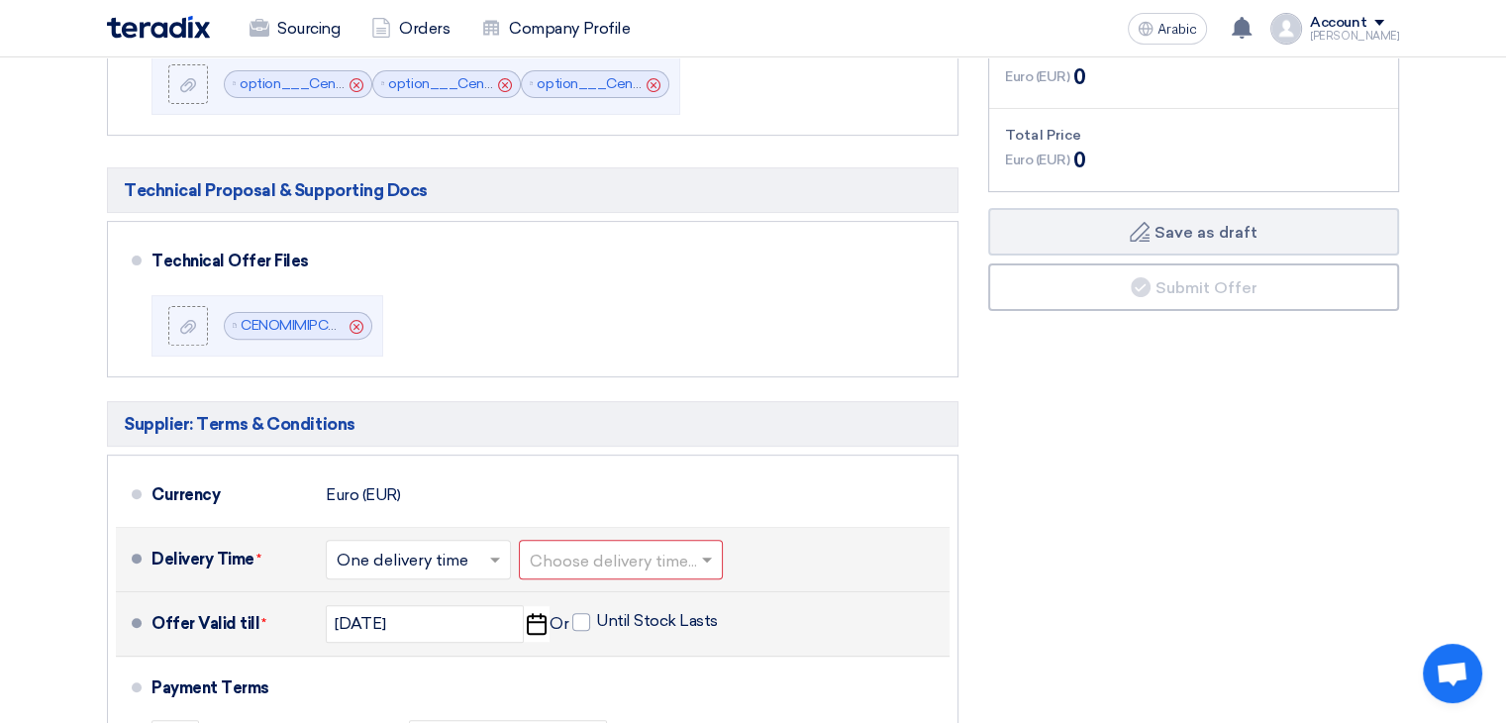
scroll to position [693, 0]
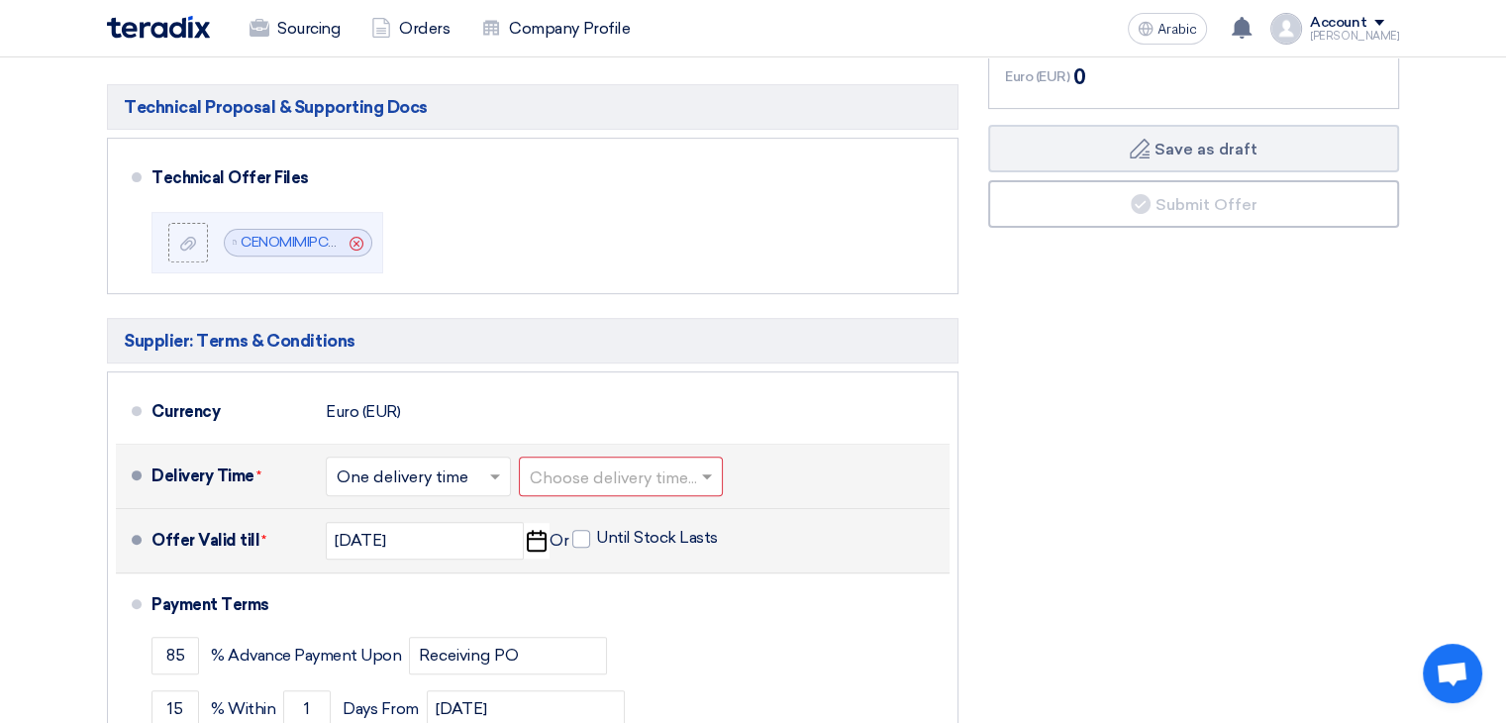
click at [713, 468] on span at bounding box center [709, 476] width 25 height 20
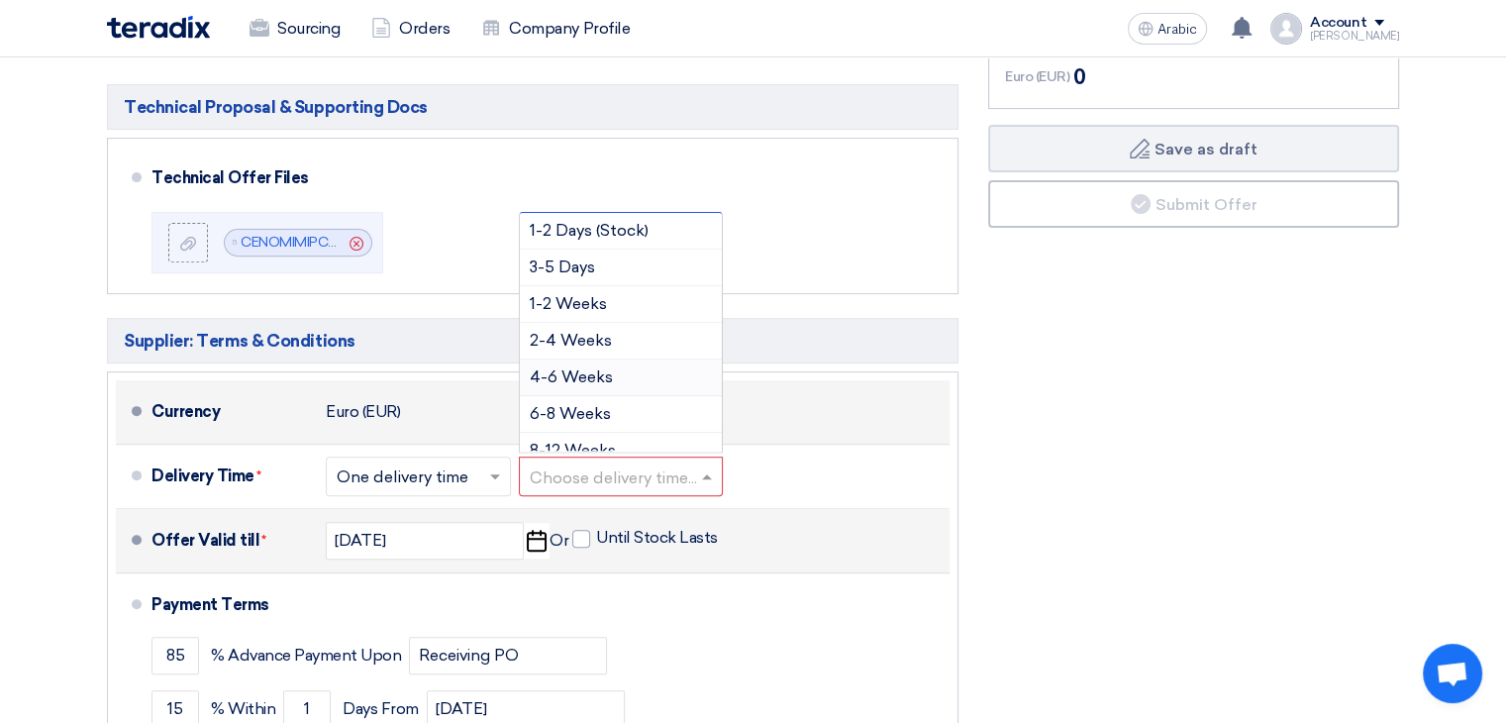
drag, startPoint x: 845, startPoint y: 387, endPoint x: 808, endPoint y: 395, distance: 38.4
click at [845, 389] on div "Currency Euro (EUR)" at bounding box center [546, 412] width 790 height 48
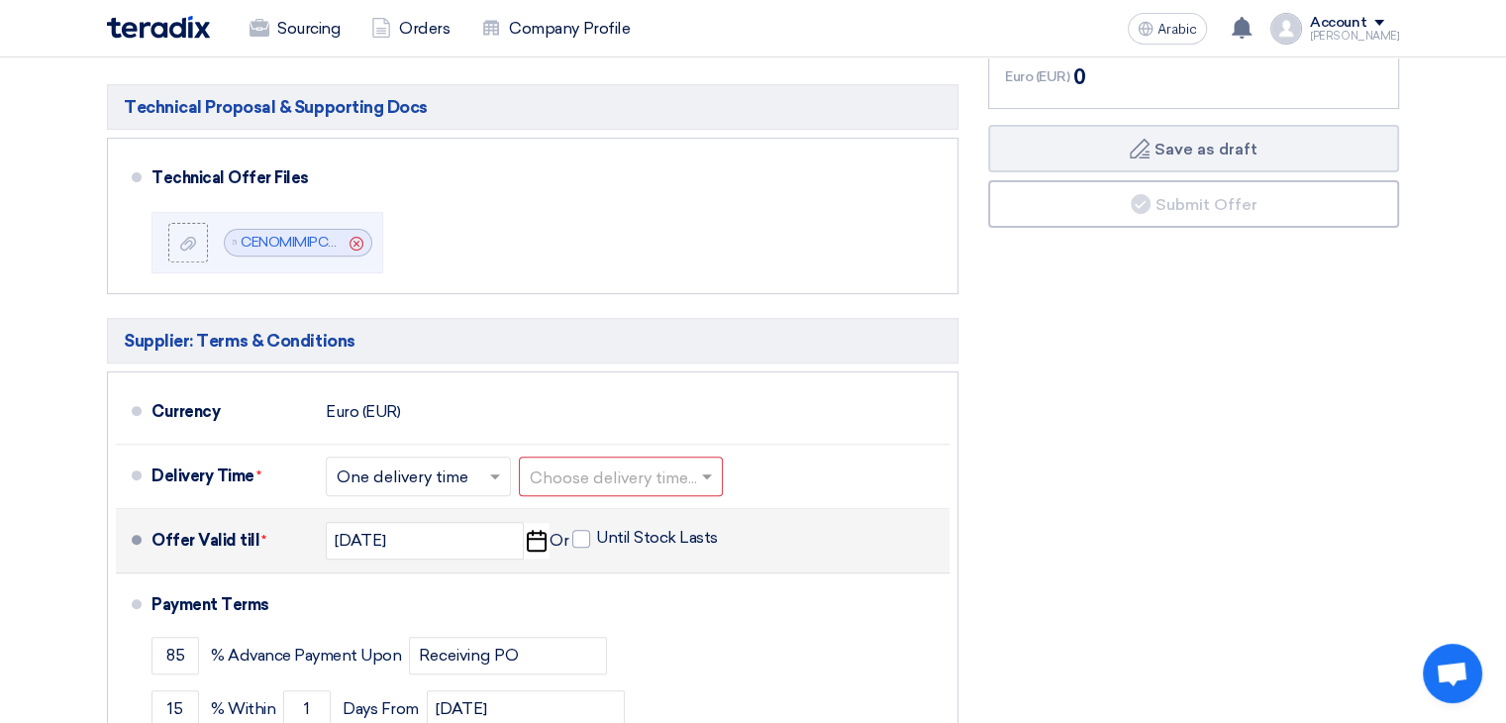
click at [484, 479] on input "text" at bounding box center [419, 477] width 165 height 29
click at [262, 470] on div "Delivery Time *" at bounding box center [230, 476] width 158 height 48
click at [619, 464] on input "text" at bounding box center [622, 477] width 184 height 29
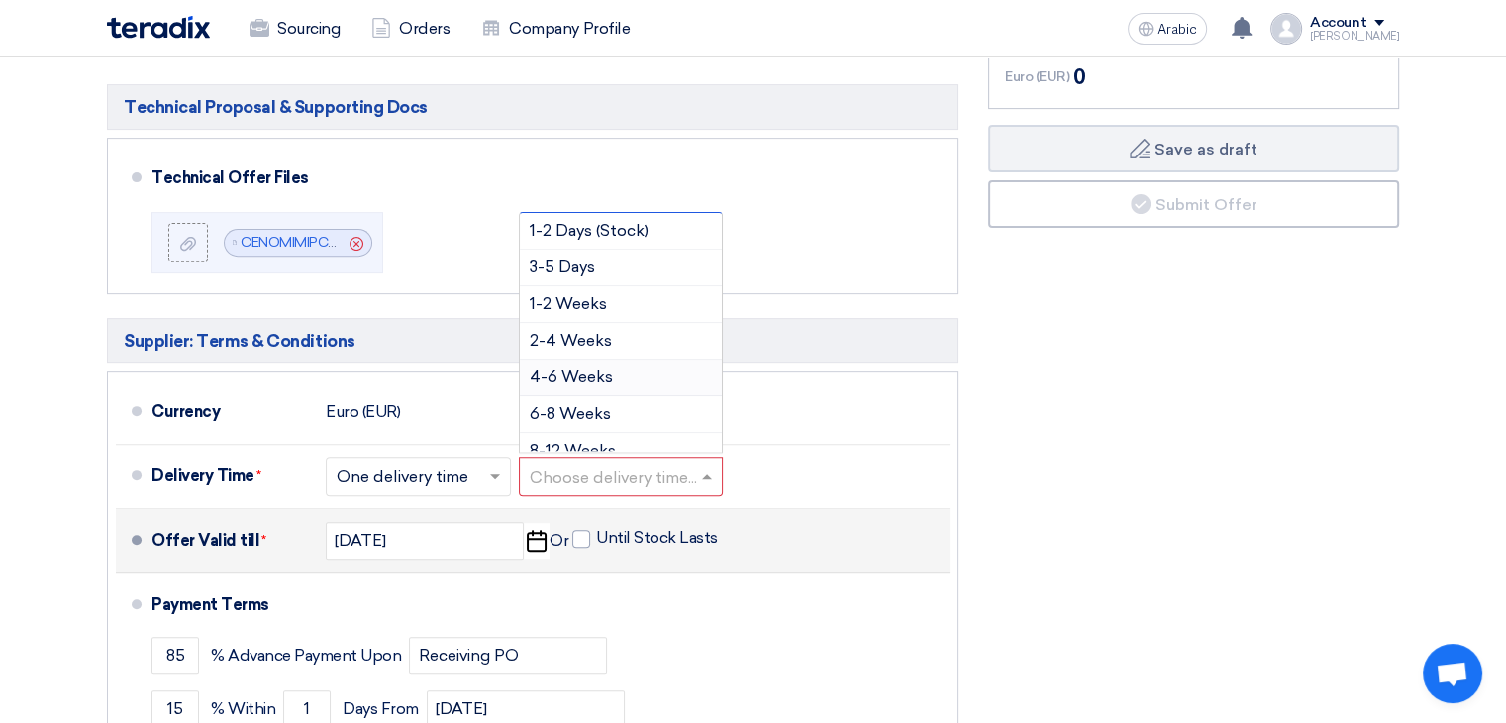
click at [603, 370] on font "4-6 Weeks" at bounding box center [571, 376] width 83 height 19
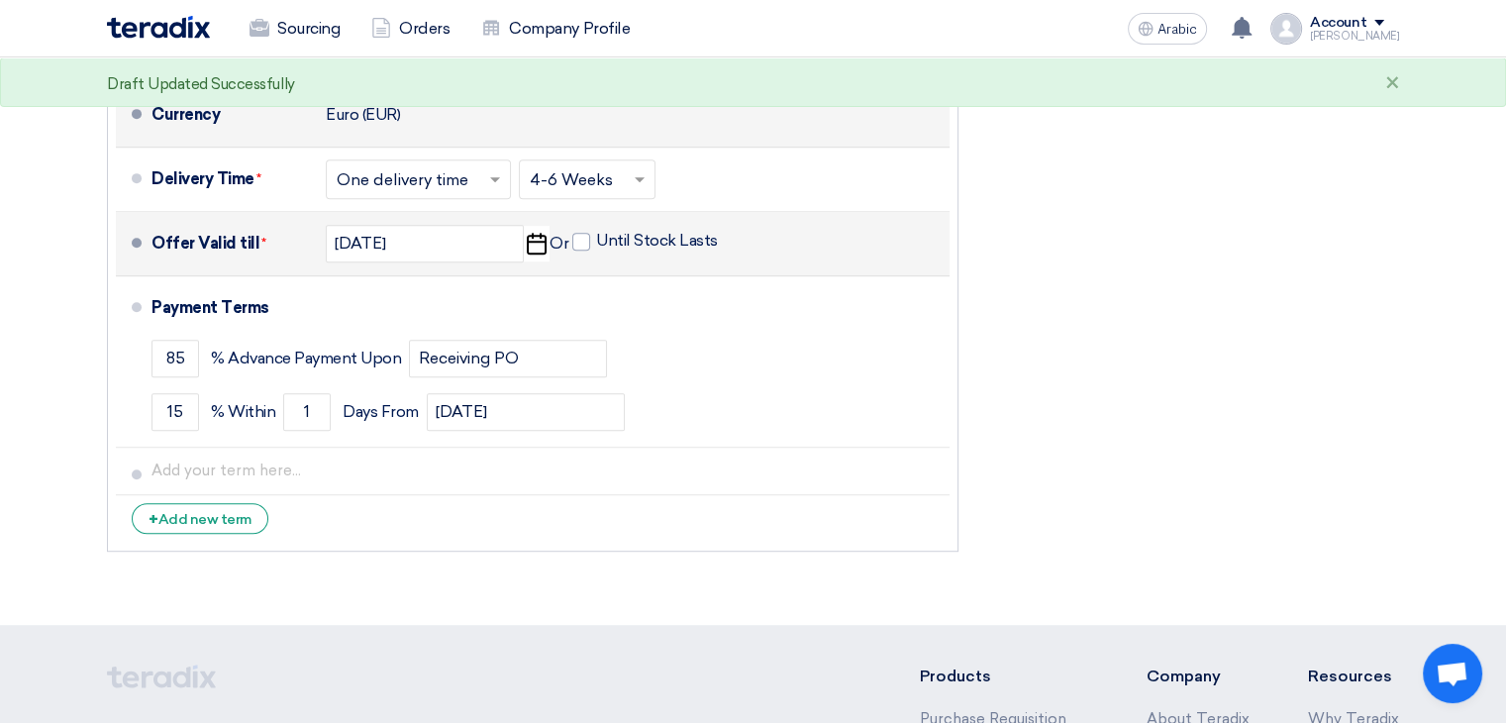
scroll to position [891, 0]
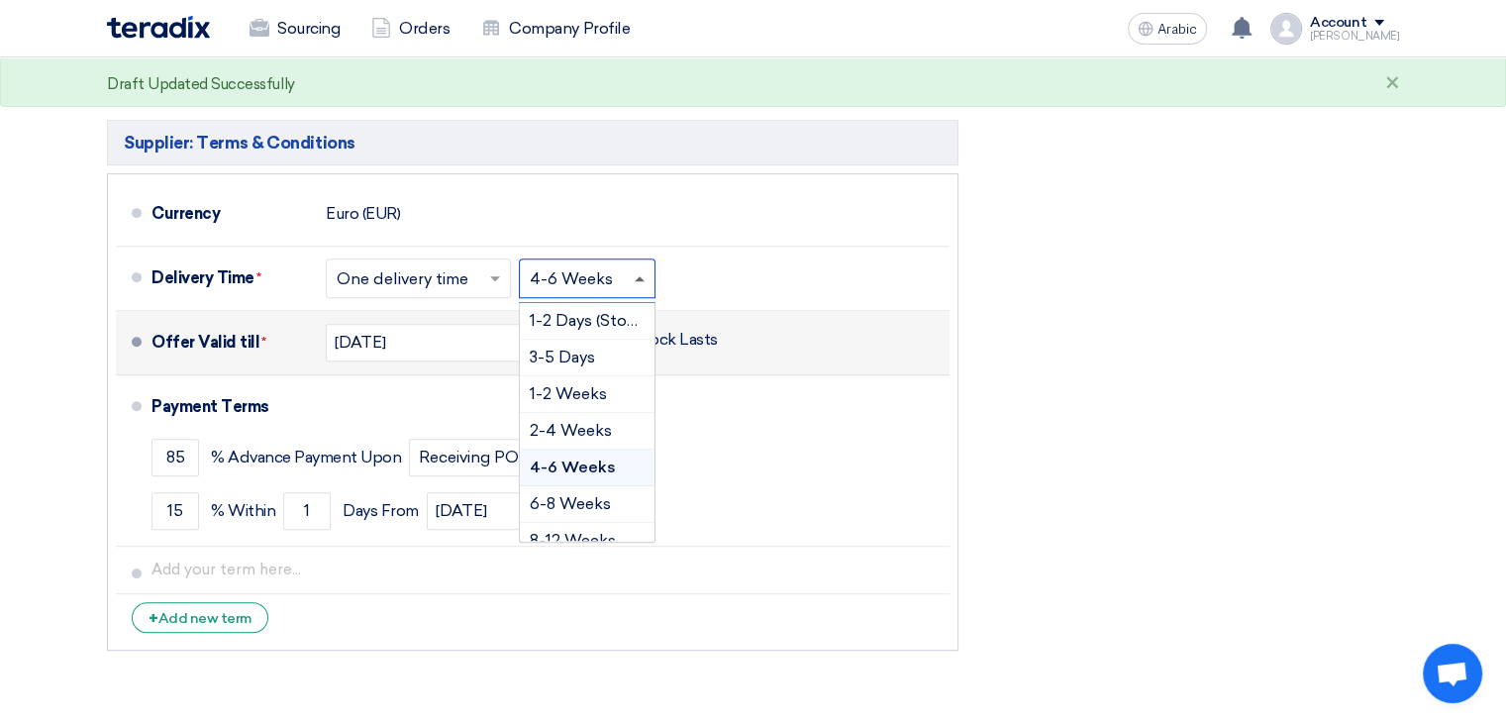
click at [642, 276] on span at bounding box center [640, 278] width 10 height 5
click at [1076, 299] on div "Financial Offer Summary Subtotal Euro (EUR) 0 Taxes Euro (EUR) Euro (EUR)" at bounding box center [1193, 149] width 441 height 1024
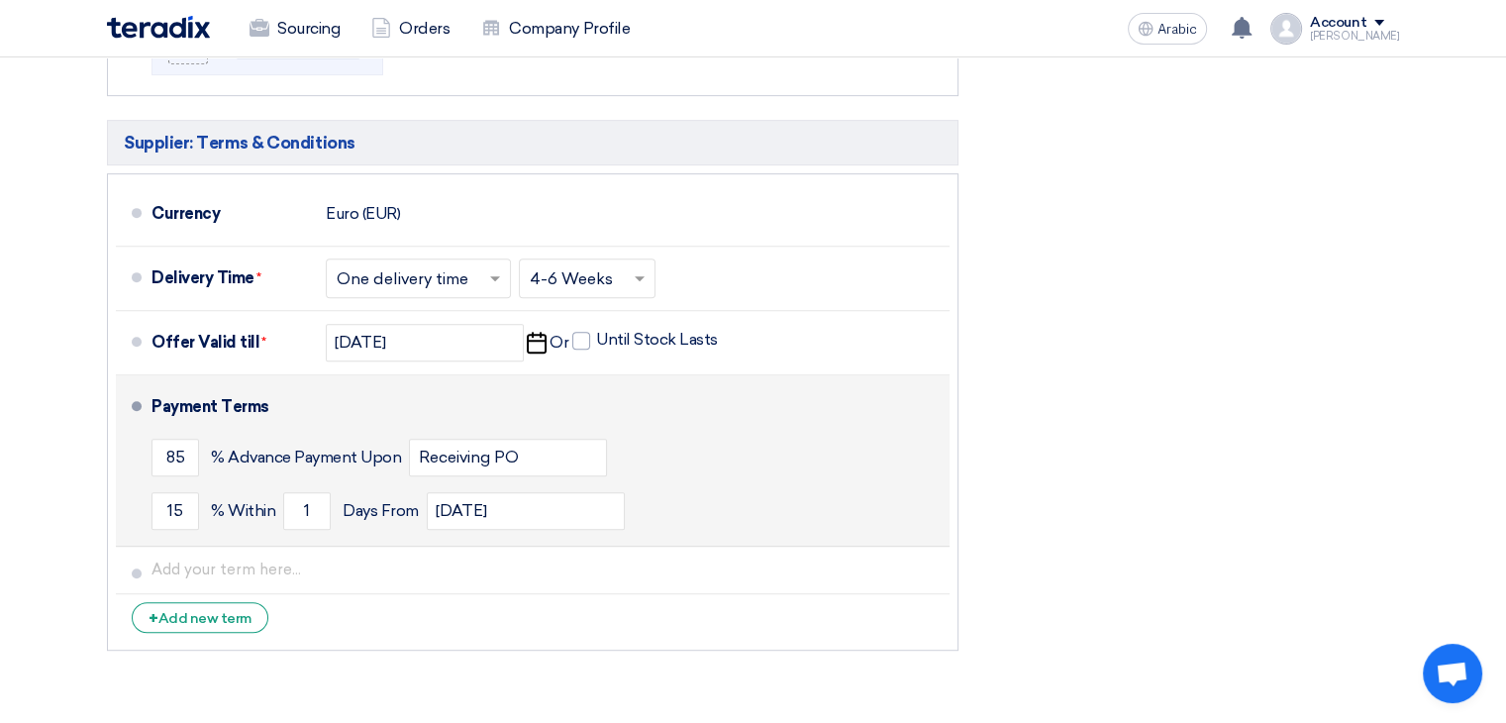
drag, startPoint x: 578, startPoint y: 331, endPoint x: 617, endPoint y: 383, distance: 65.1
click at [578, 332] on span at bounding box center [581, 341] width 18 height 18
click at [596, 331] on input "Until Stock Lasts" at bounding box center [659, 349] width 126 height 38
checkbox input "true"
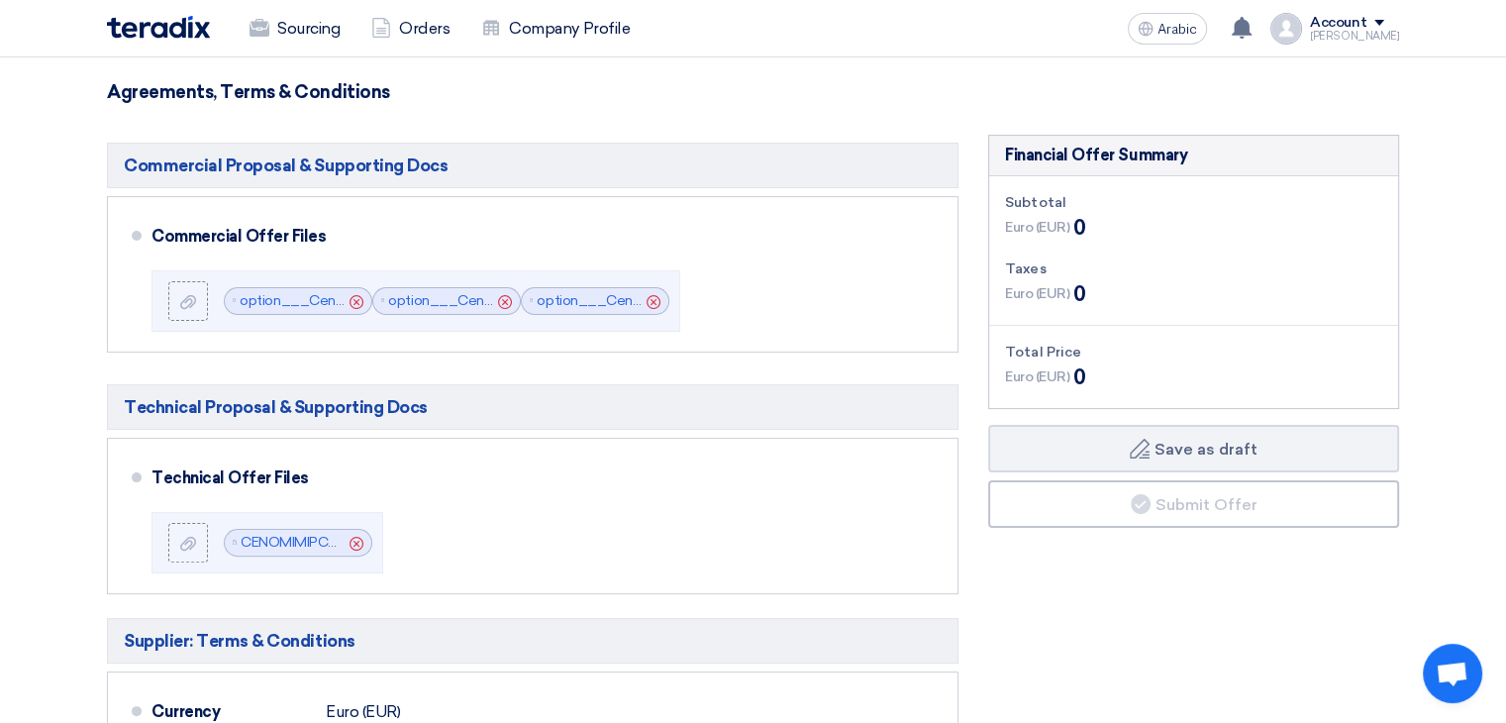
scroll to position [345, 0]
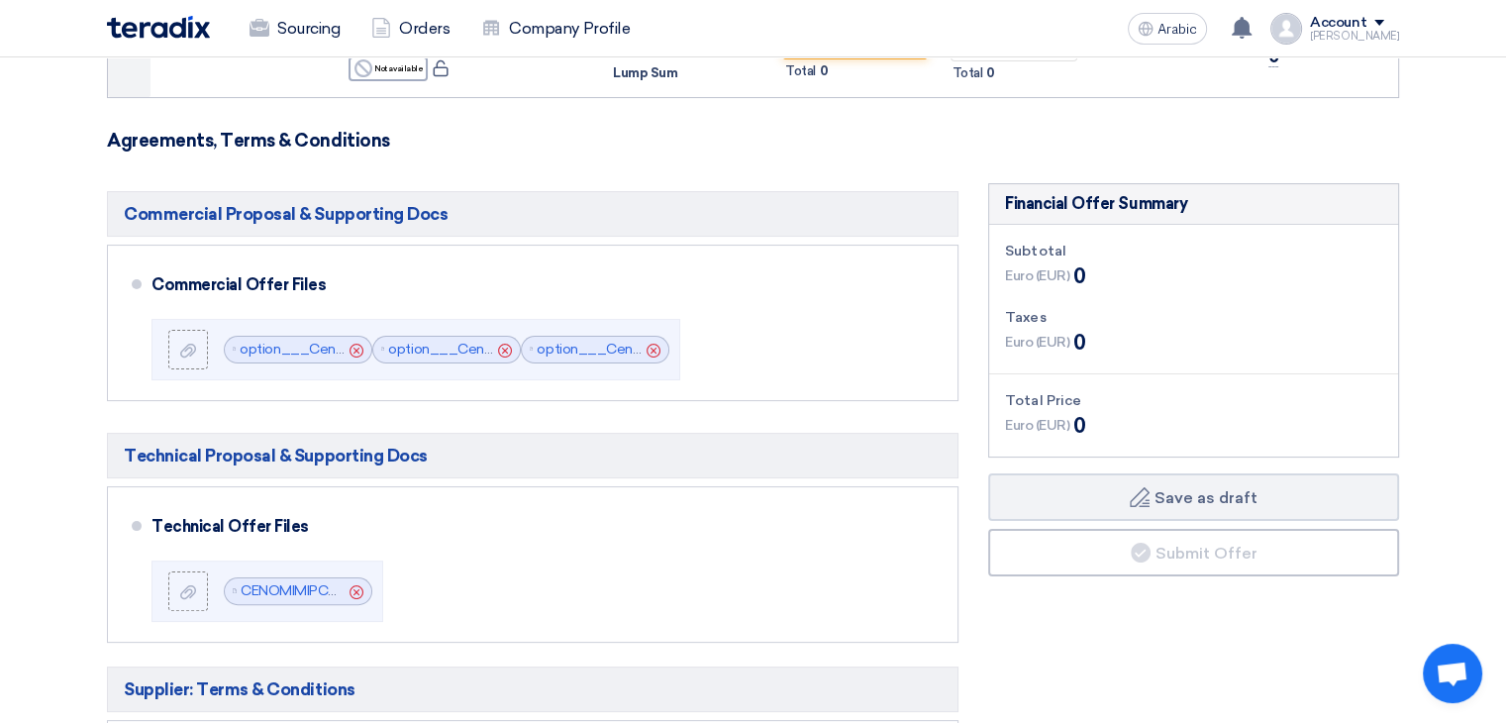
click at [1072, 271] on div "Euro (EUR) 0" at bounding box center [1045, 276] width 81 height 30
click at [1117, 214] on div "Financial Offer Summary" at bounding box center [1193, 204] width 409 height 41
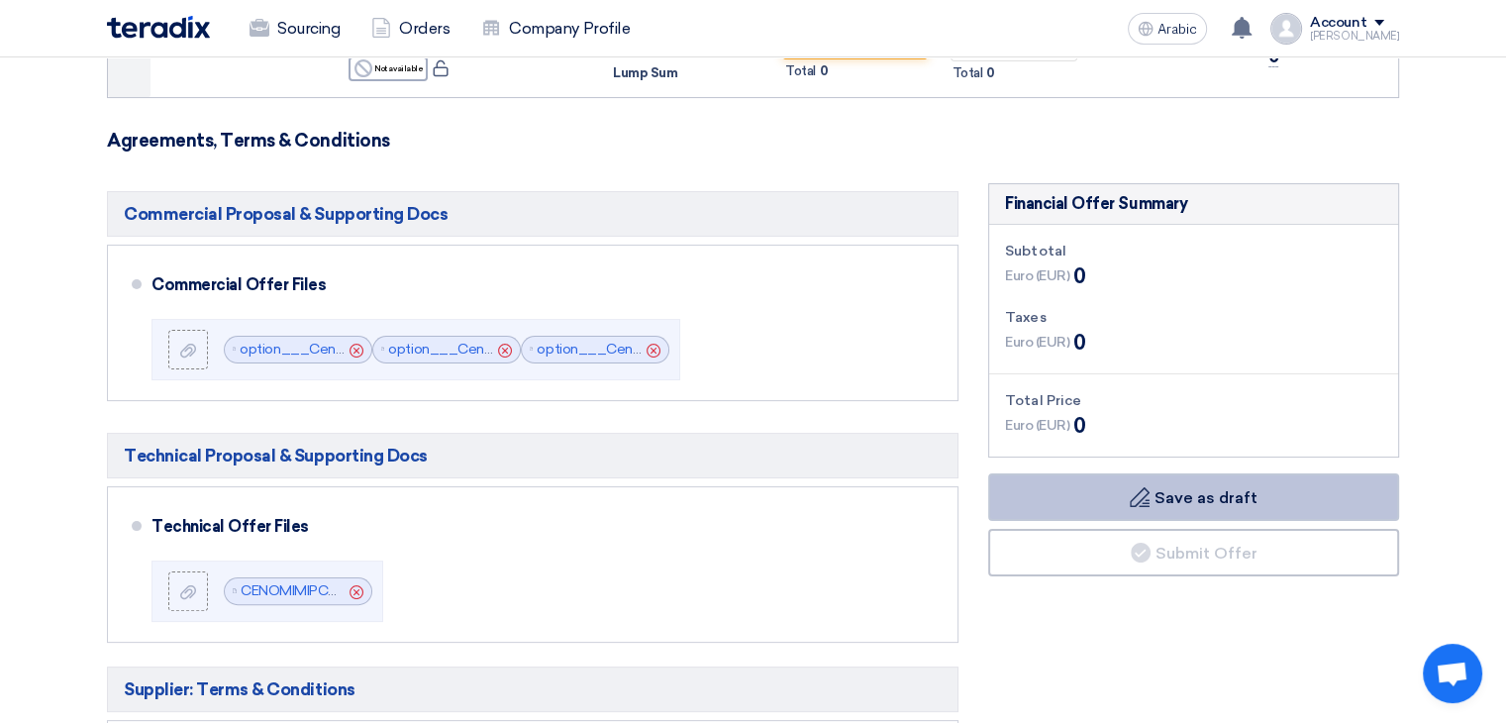
click at [1234, 499] on font "Save as draft" at bounding box center [1205, 496] width 103 height 19
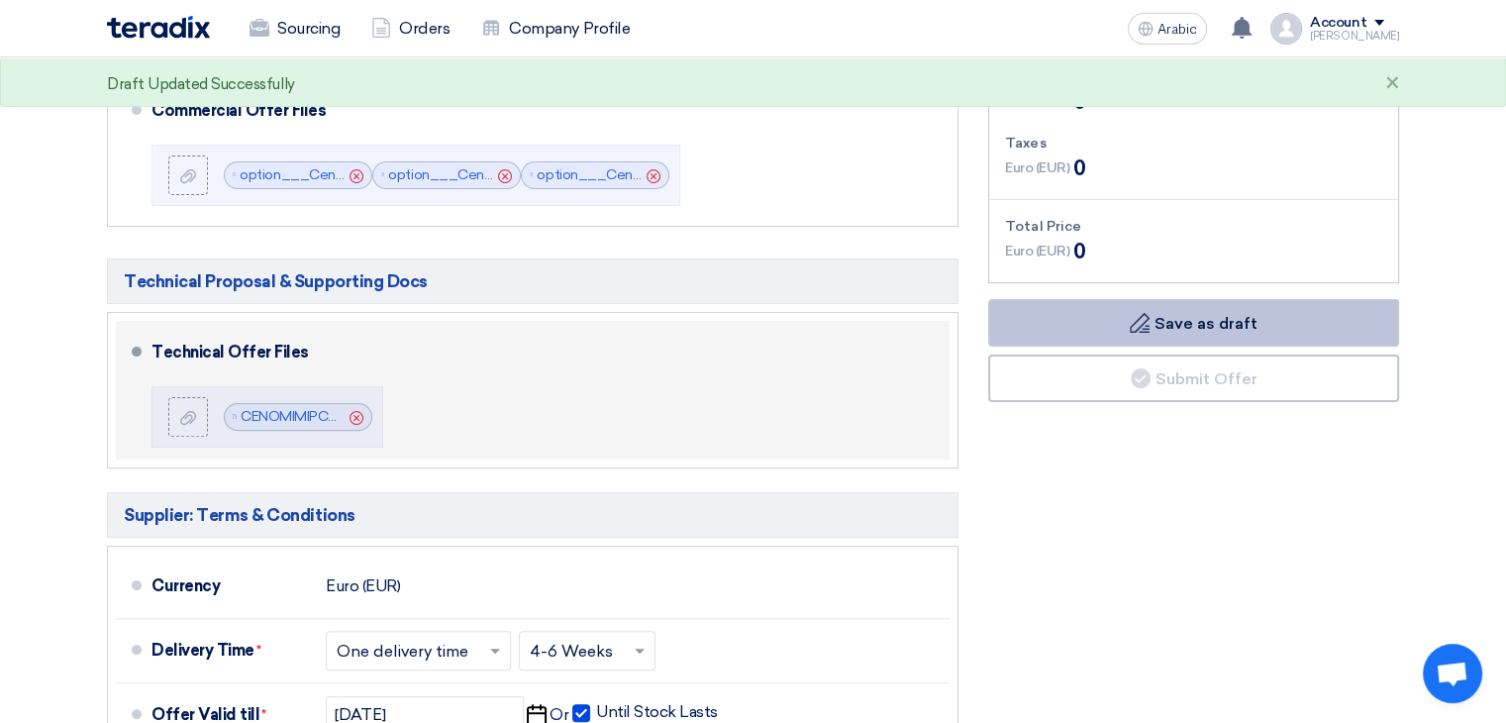
scroll to position [48, 0]
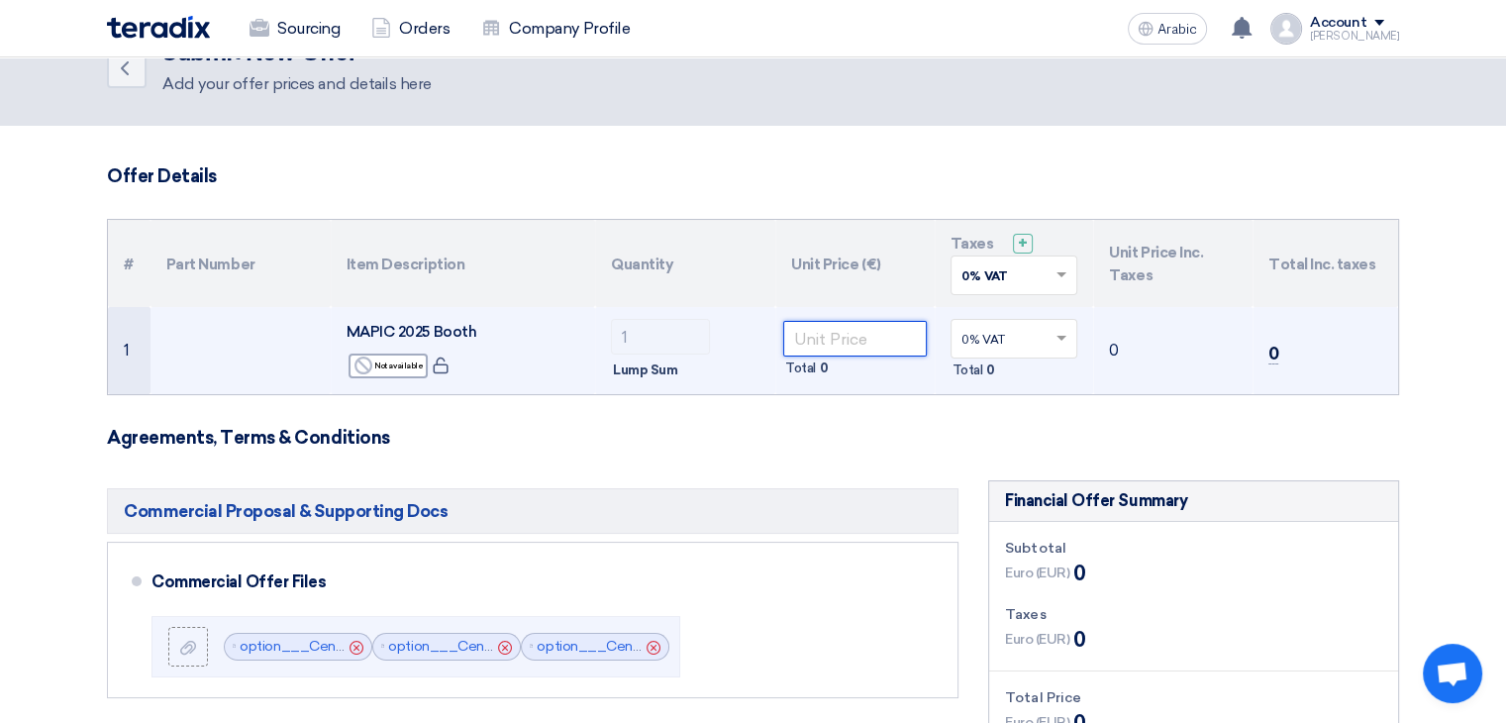
click at [869, 337] on input "number" at bounding box center [855, 339] width 144 height 36
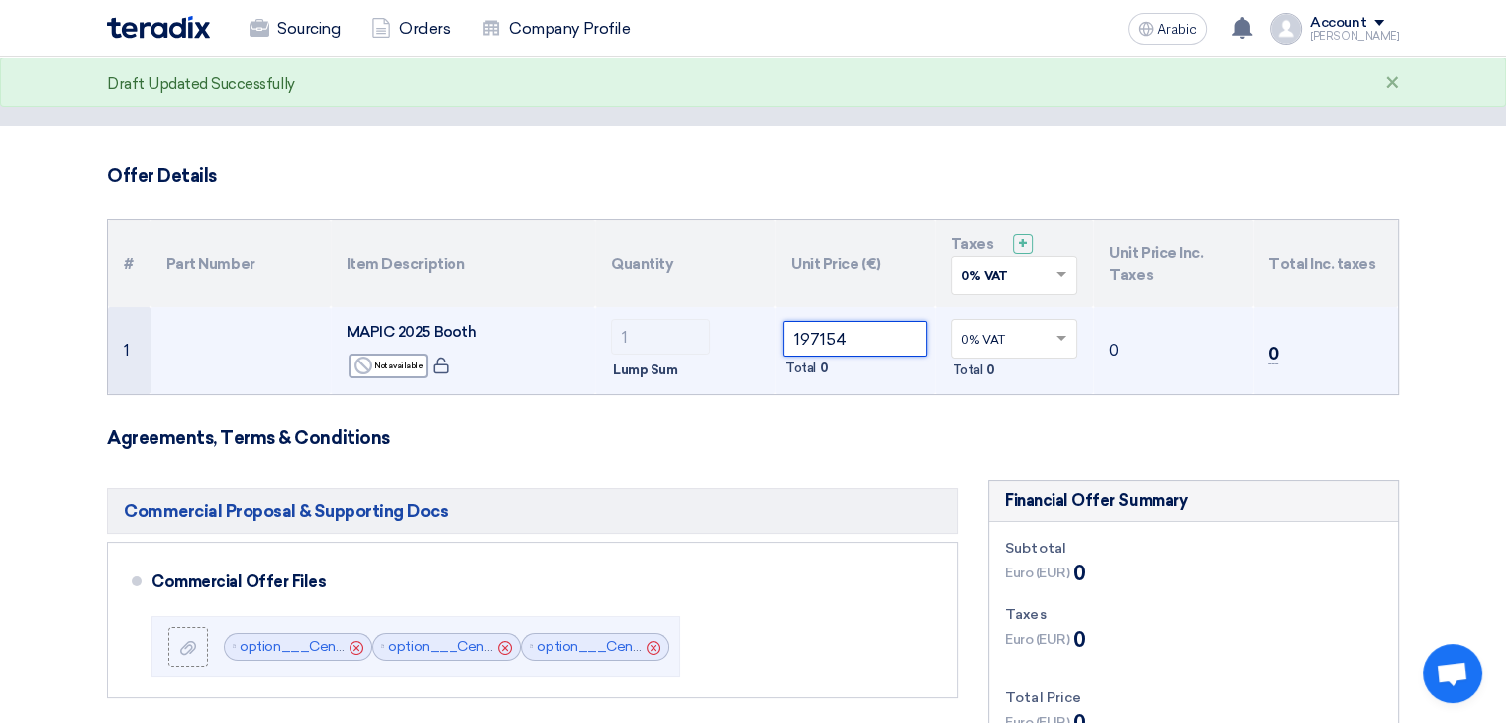
type input "197154"
click at [1063, 372] on div "Total 0" at bounding box center [1014, 370] width 128 height 24
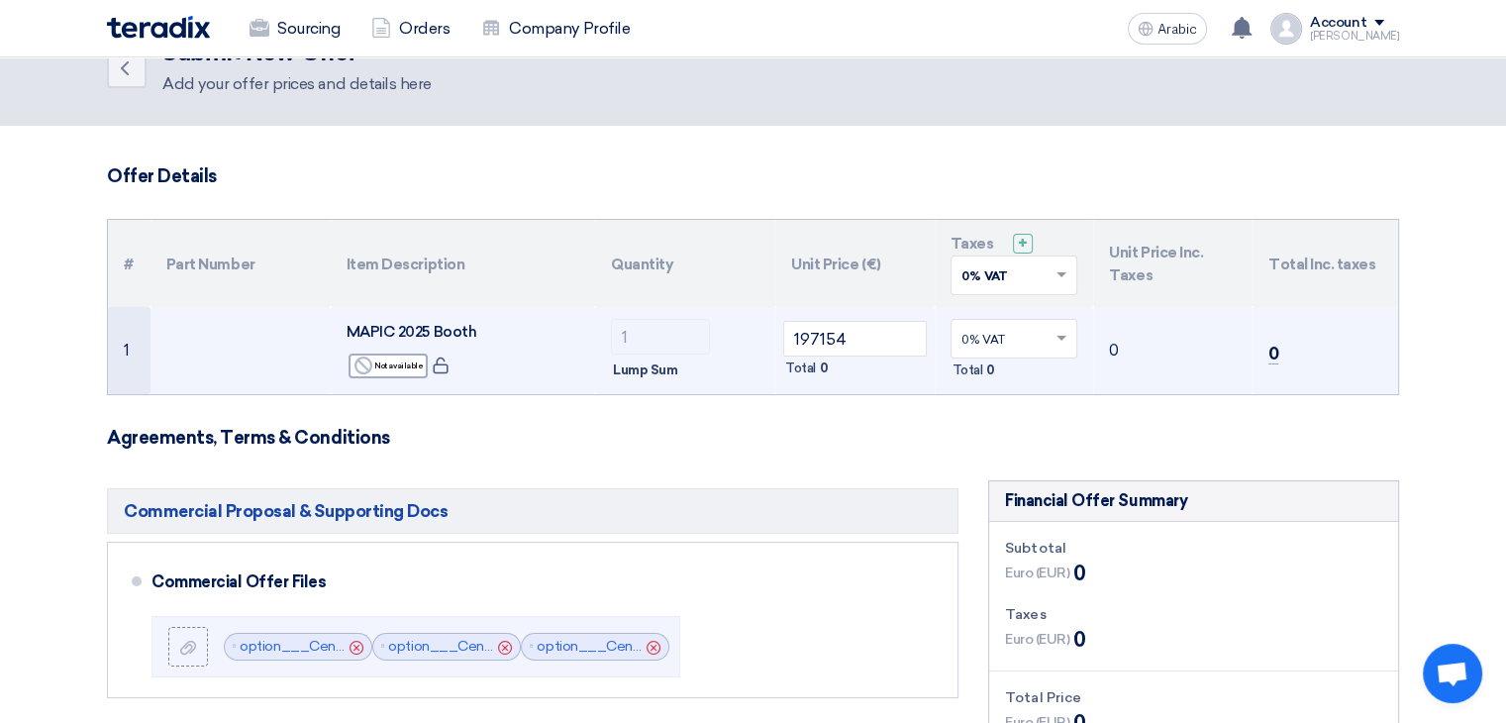
drag, startPoint x: 1122, startPoint y: 395, endPoint x: 1093, endPoint y: 379, distance: 32.8
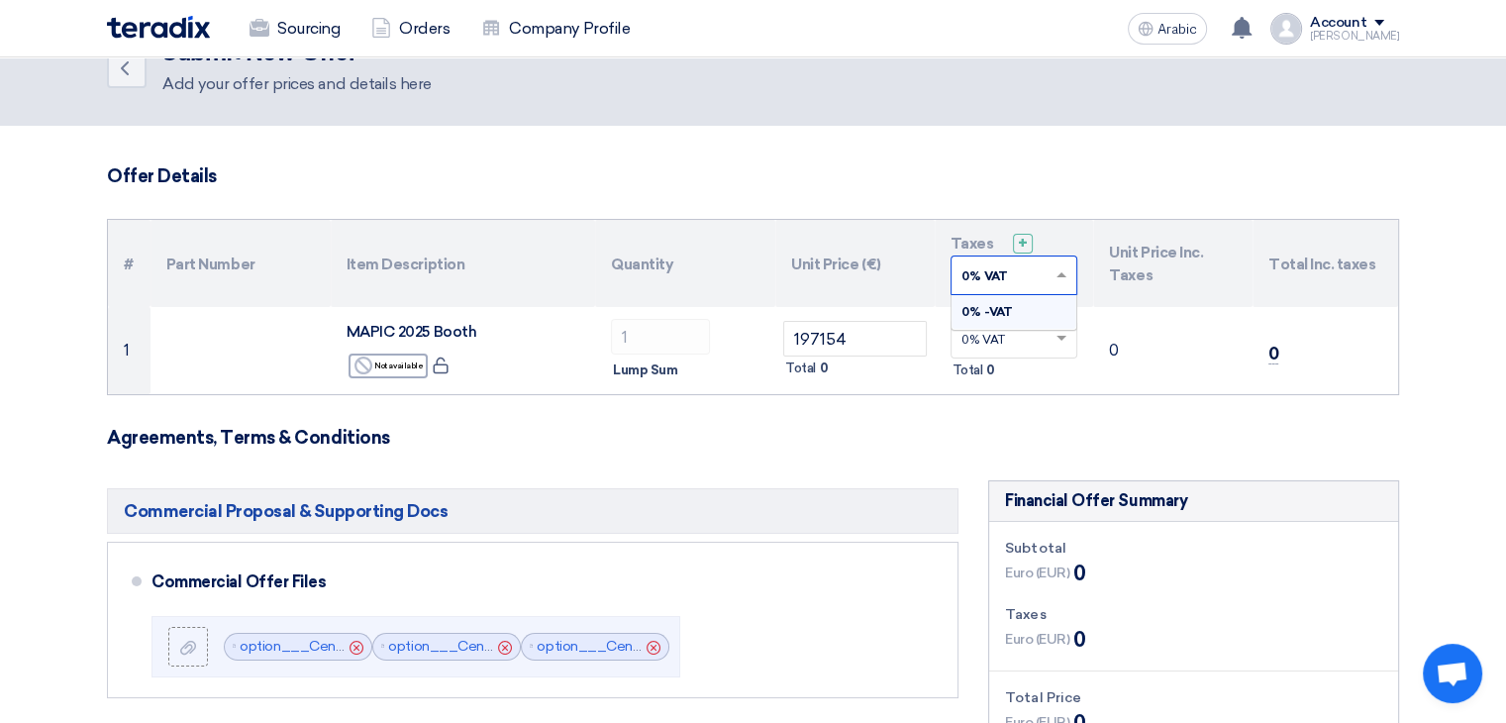
click at [1062, 266] on span at bounding box center [1063, 275] width 25 height 18
click at [1078, 243] on th "Taxes + 'Select taxes... 0% VAT × 0% -VAT" at bounding box center [1014, 263] width 159 height 87
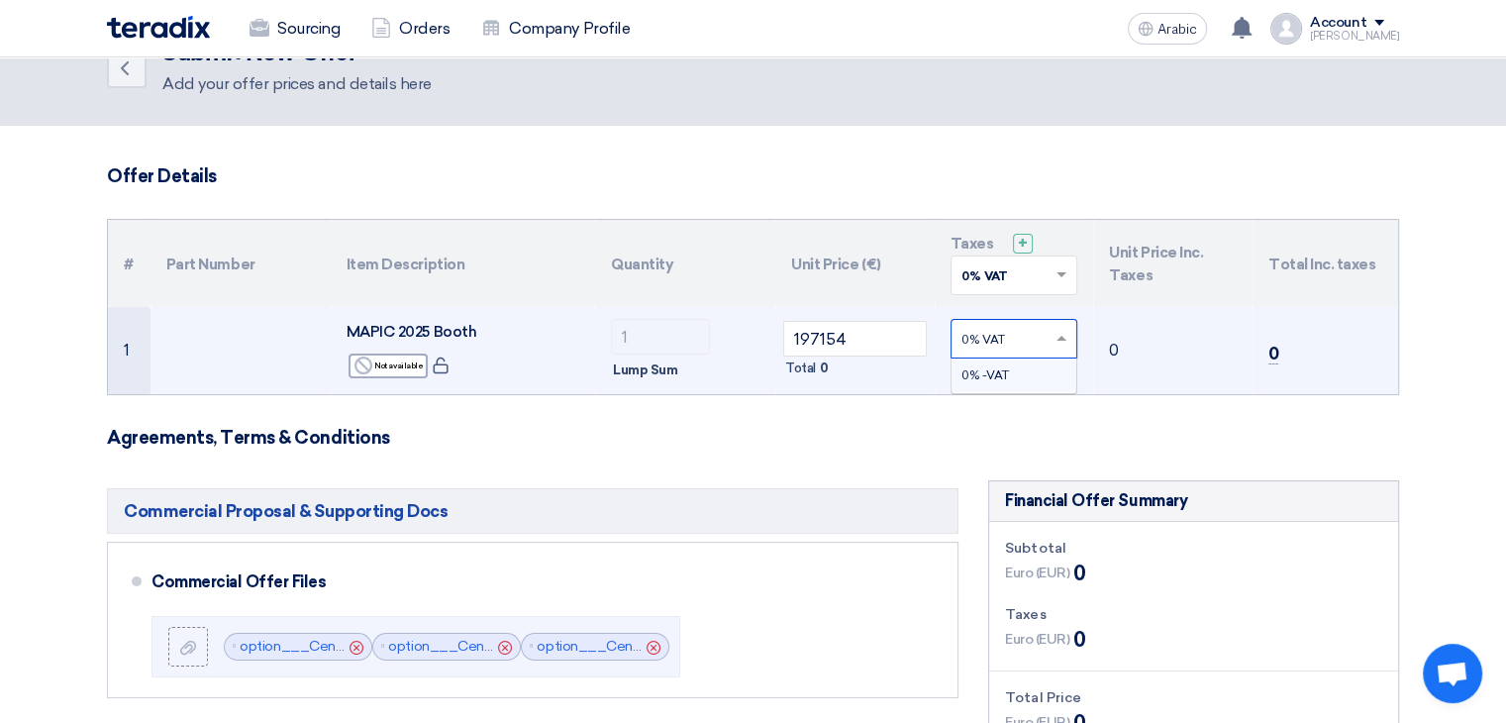
click at [1056, 343] on span at bounding box center [1063, 339] width 25 height 18
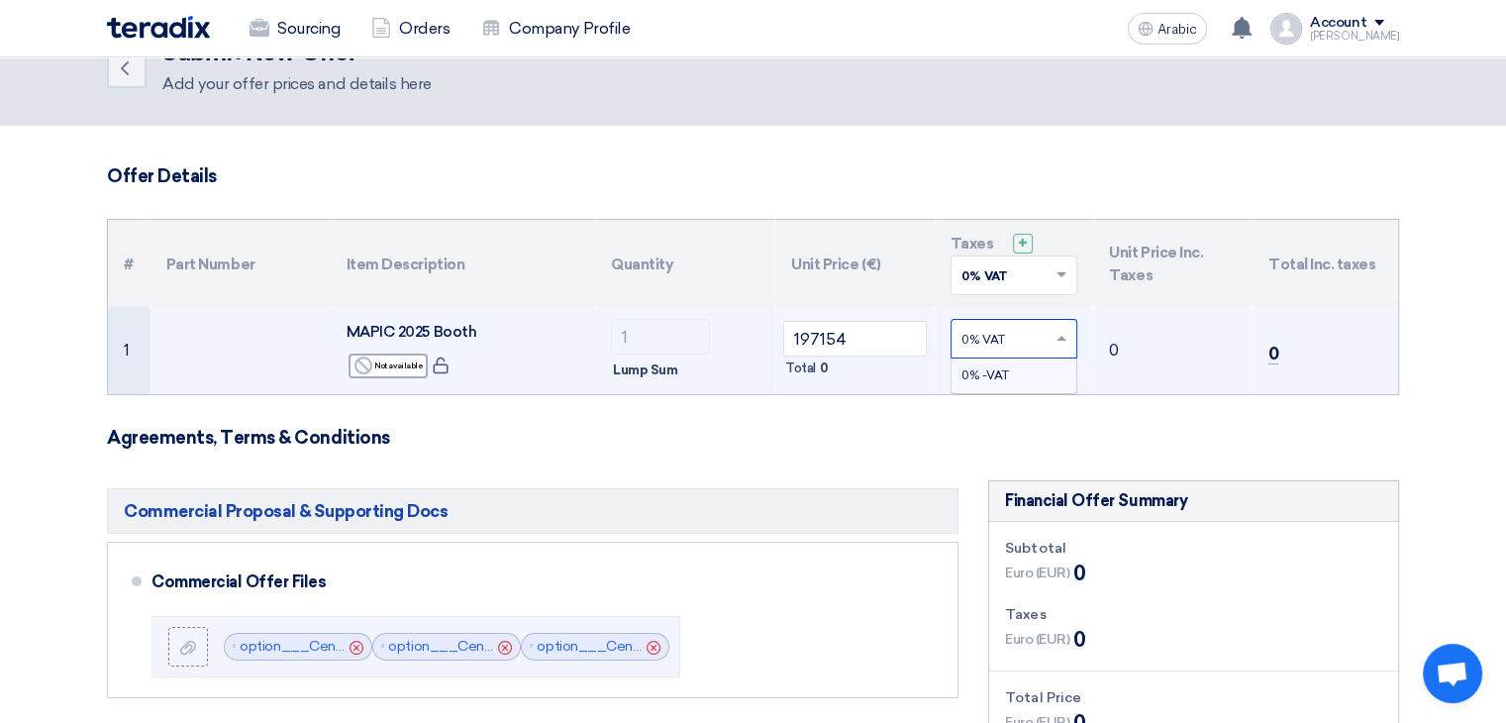
click at [970, 338] on input "text" at bounding box center [1004, 341] width 86 height 33
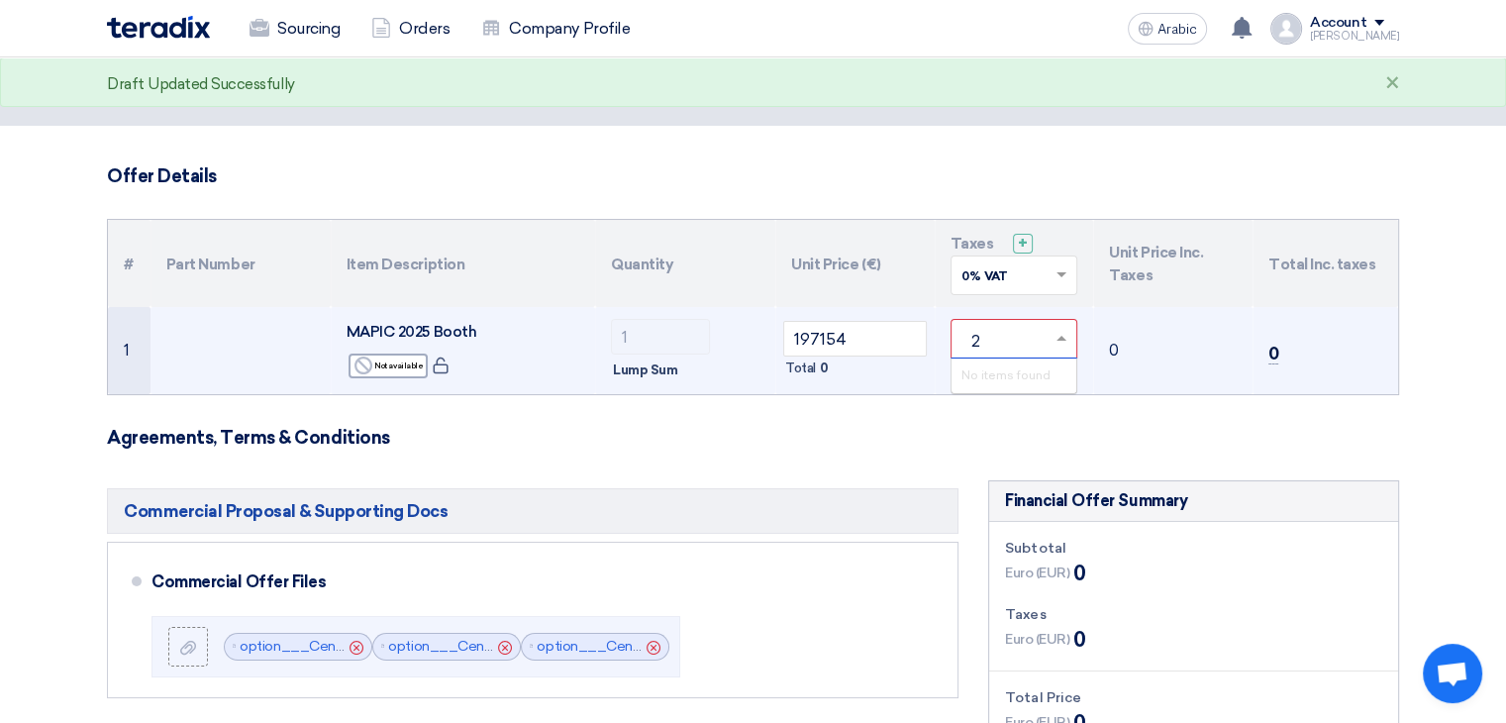
type input "20"
drag, startPoint x: 1185, startPoint y: 375, endPoint x: 1142, endPoint y: 361, distance: 44.8
click at [1184, 375] on td "0" at bounding box center [1172, 350] width 159 height 87
click at [1066, 334] on span at bounding box center [1063, 339] width 25 height 18
click at [1002, 375] on span "0% -VAT" at bounding box center [985, 375] width 48 height 14
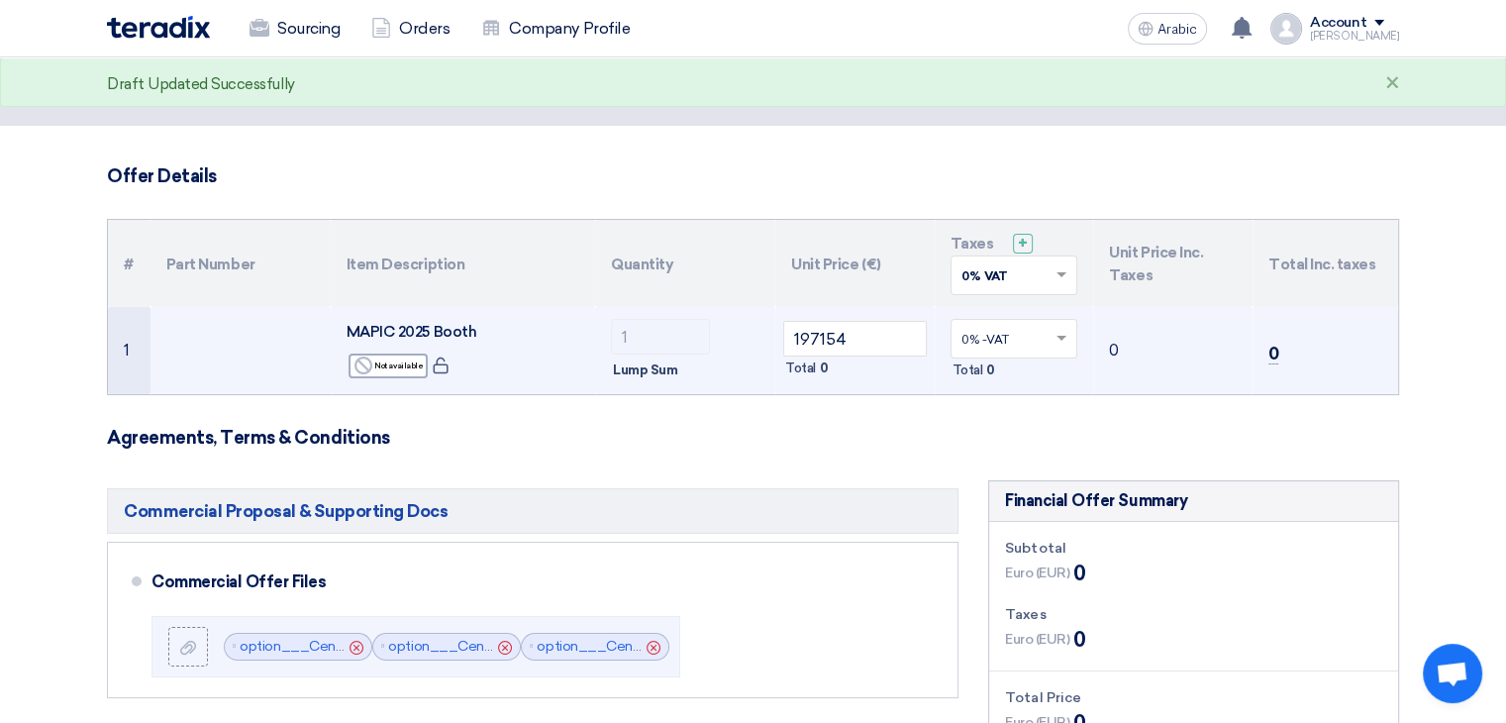
click at [1034, 279] on input "text" at bounding box center [1004, 277] width 86 height 33
click at [1021, 308] on div "0% -VAT" at bounding box center [1014, 312] width 126 height 34
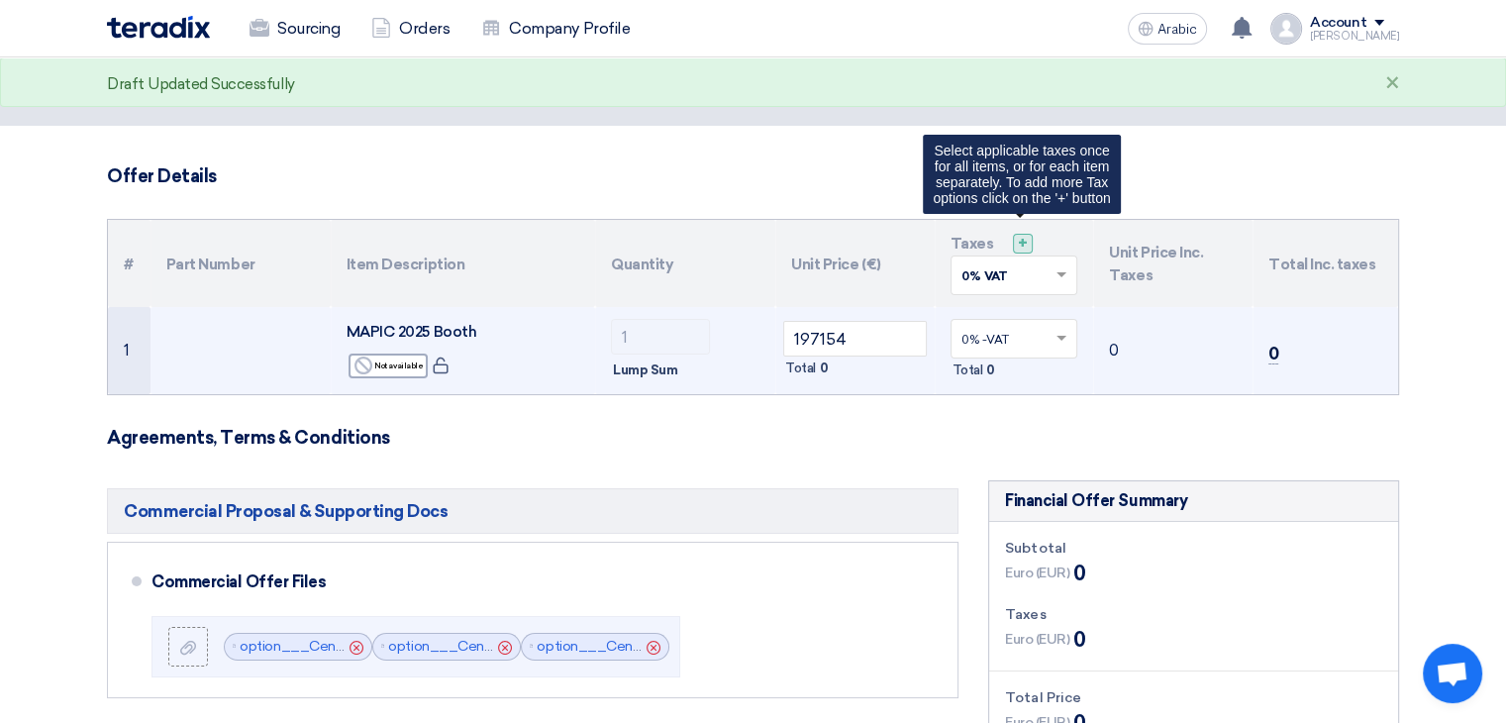
click at [1025, 244] on font "+" at bounding box center [1023, 243] width 10 height 19
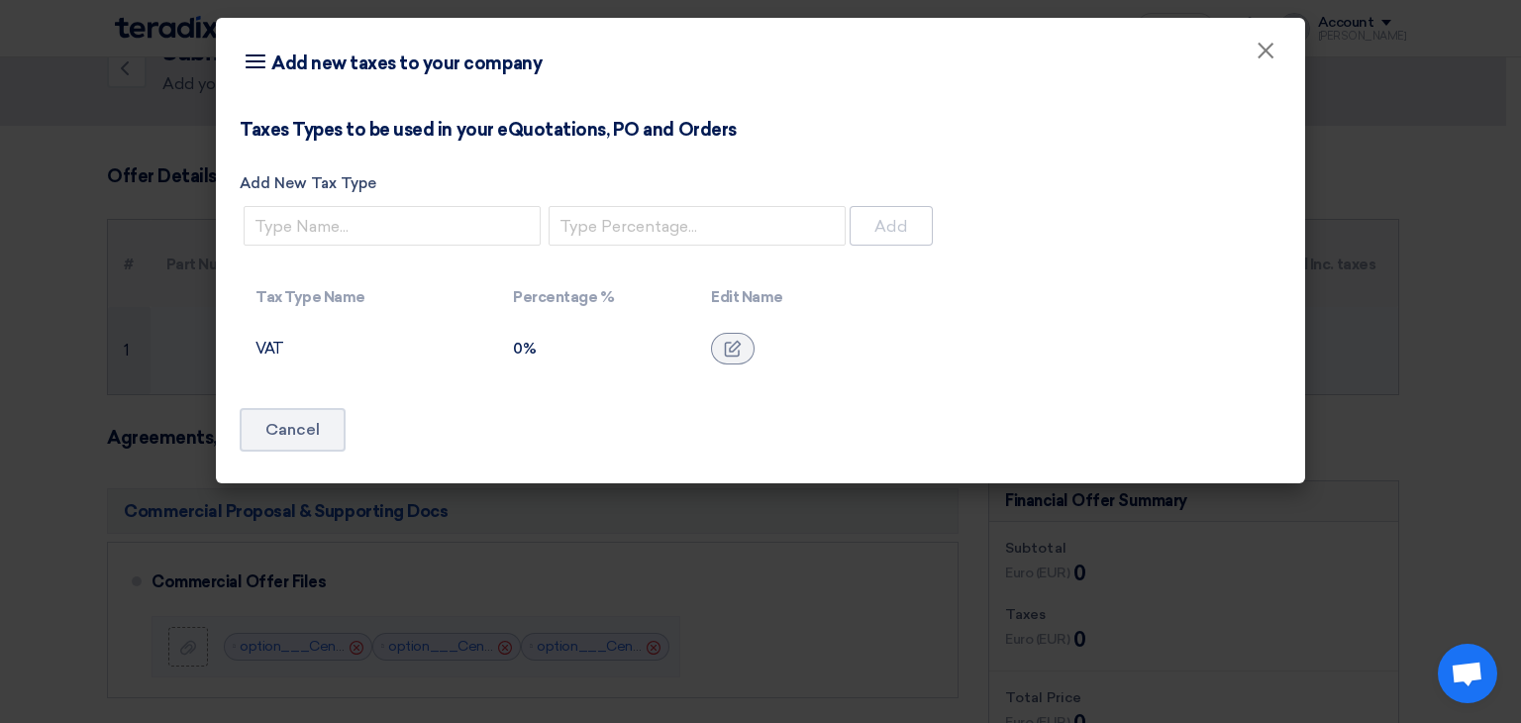
drag, startPoint x: 1390, startPoint y: 172, endPoint x: 1247, endPoint y: 208, distance: 146.9
click at [1389, 172] on modal-container "Item breakdown Add new taxes to your company × Taxes Types to be used in your e…" at bounding box center [760, 361] width 1521 height 723
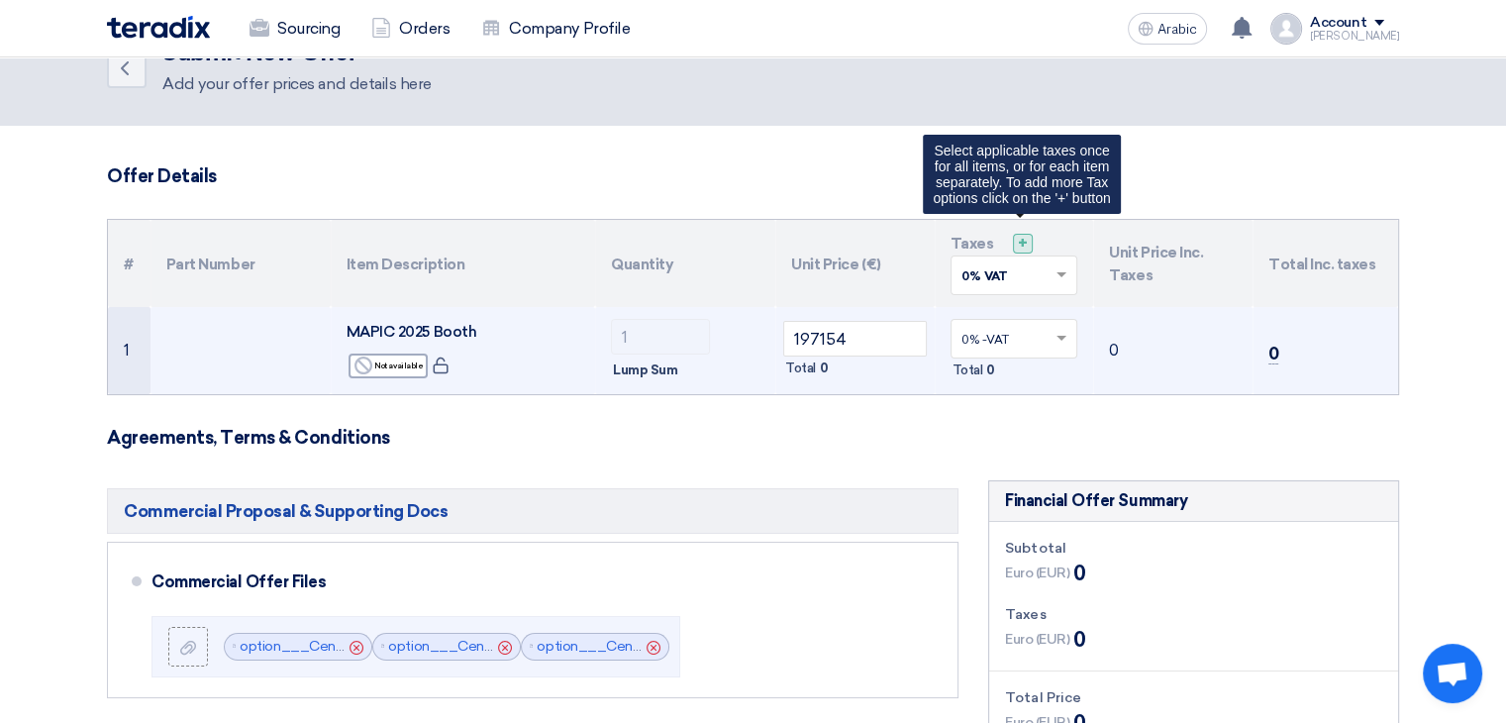
click at [1019, 242] on font "+" at bounding box center [1023, 243] width 10 height 19
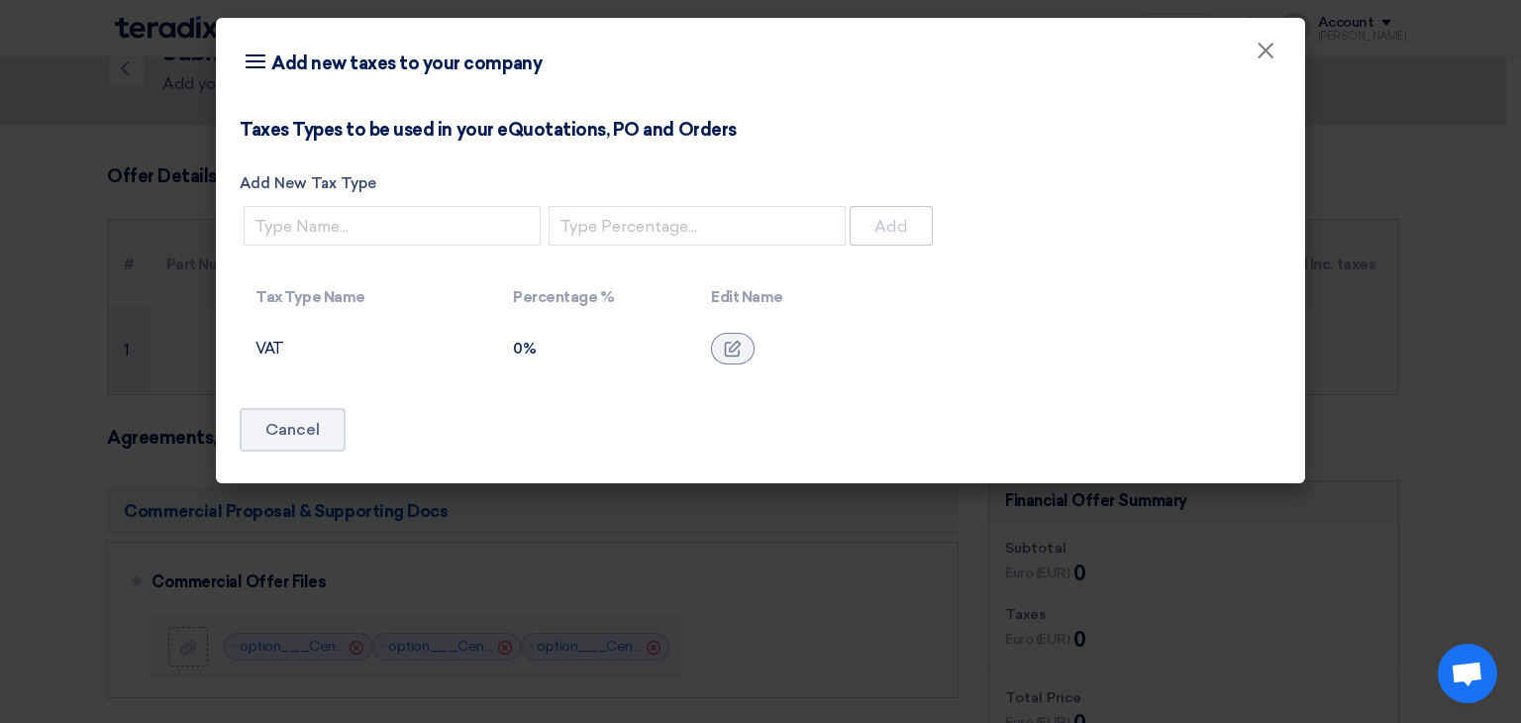
click at [1362, 171] on modal-container "Item breakdown Add new taxes to your company × Taxes Types to be used in your e…" at bounding box center [760, 361] width 1521 height 723
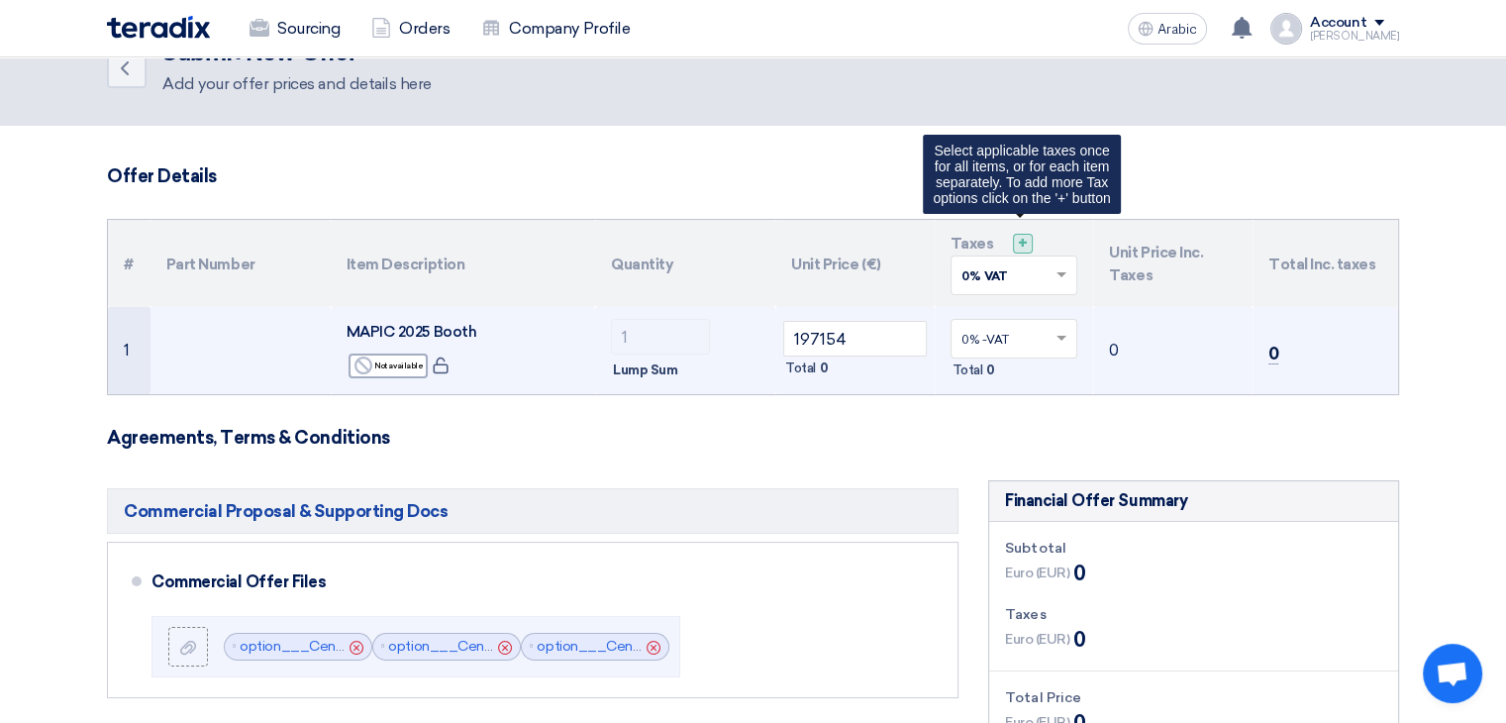
click at [1022, 235] on font "+" at bounding box center [1023, 243] width 10 height 19
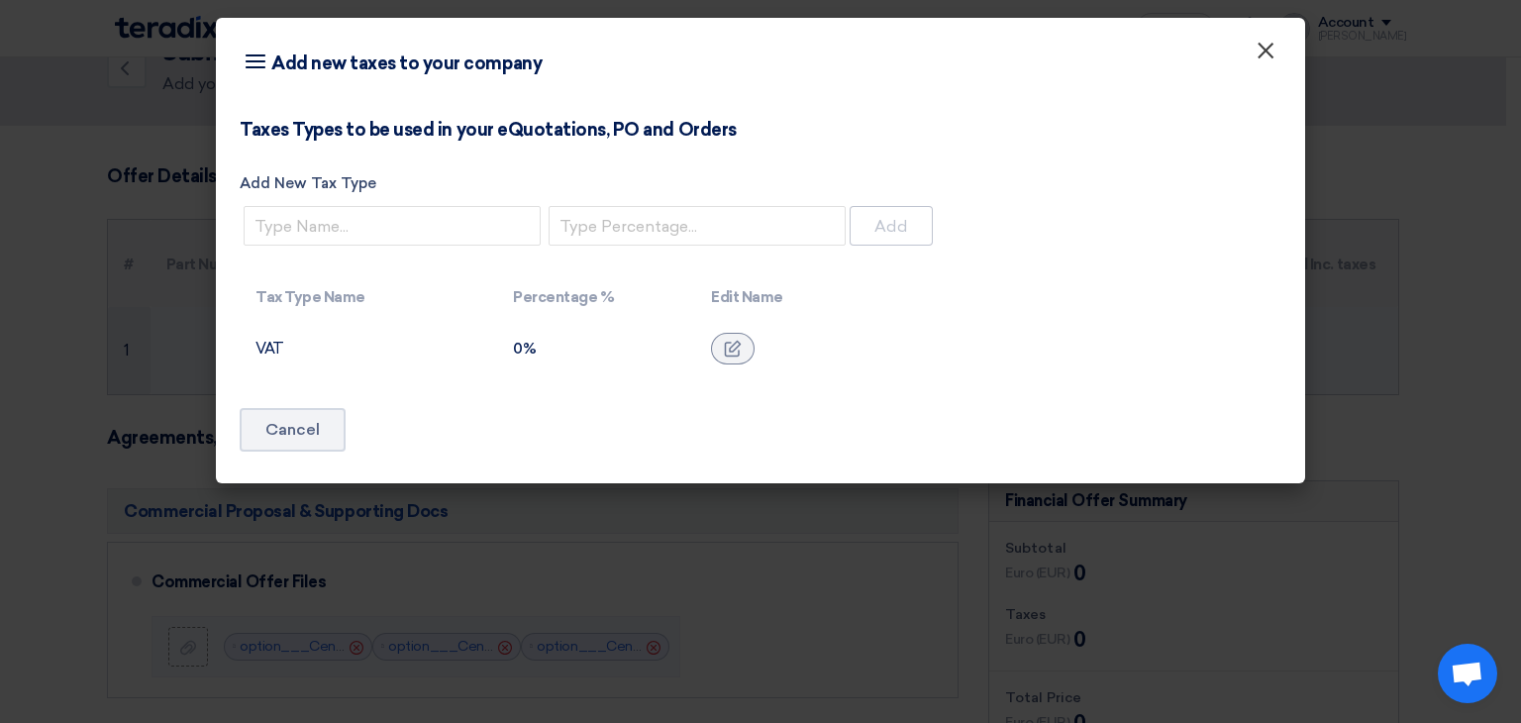
click at [1263, 54] on font "×" at bounding box center [1265, 56] width 20 height 40
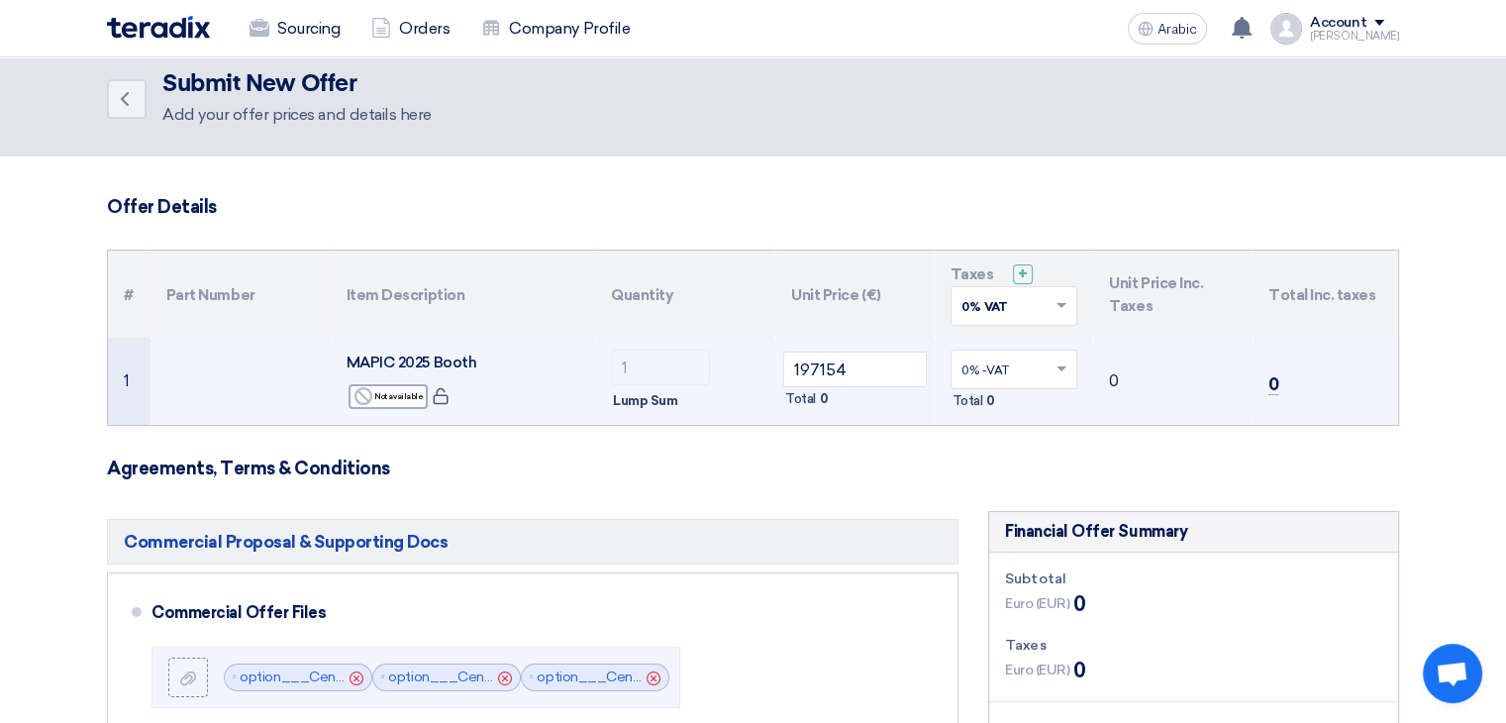
scroll to position [0, 0]
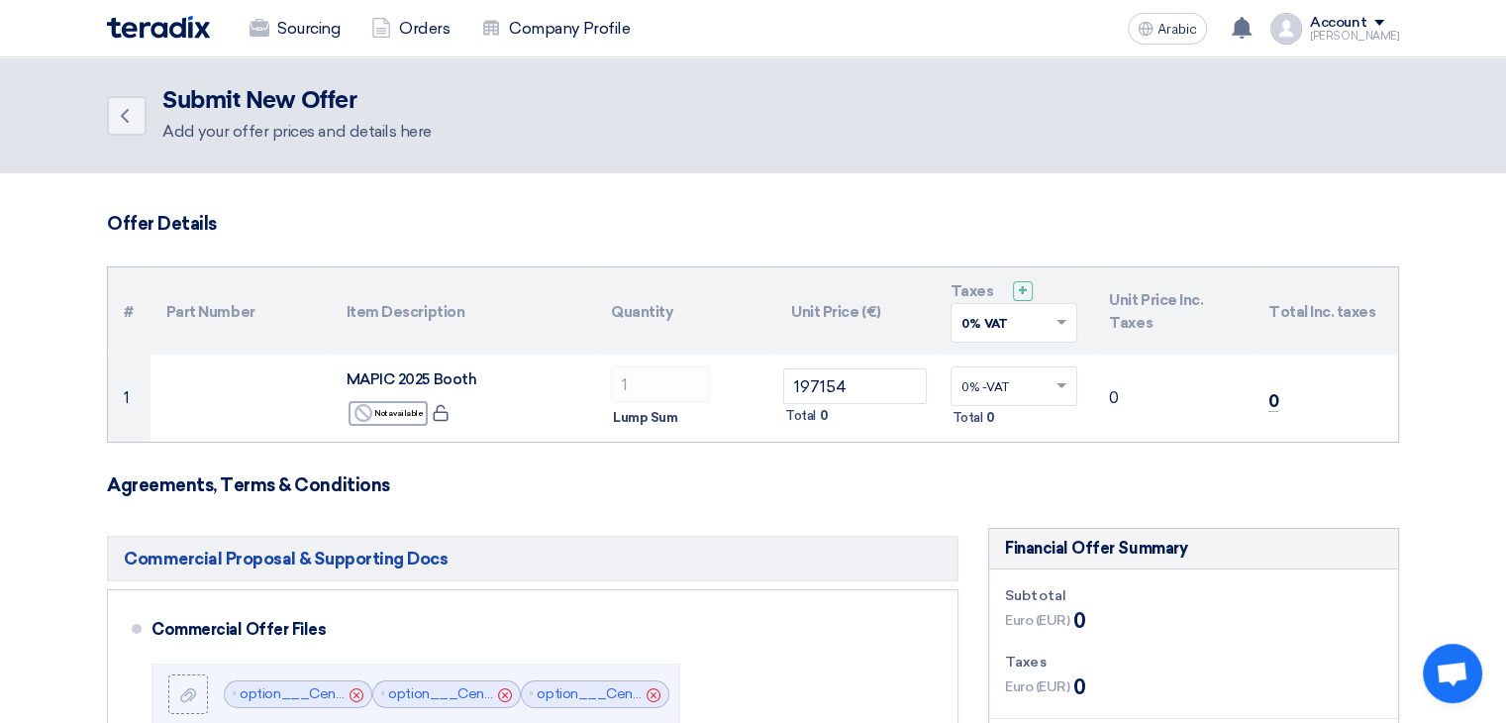
click at [1033, 307] on div at bounding box center [1014, 323] width 126 height 33
click at [1034, 322] on input "text" at bounding box center [1004, 325] width 86 height 33
click at [1058, 385] on span at bounding box center [1061, 385] width 10 height 5
click at [1058, 385] on span at bounding box center [1061, 386] width 10 height 7
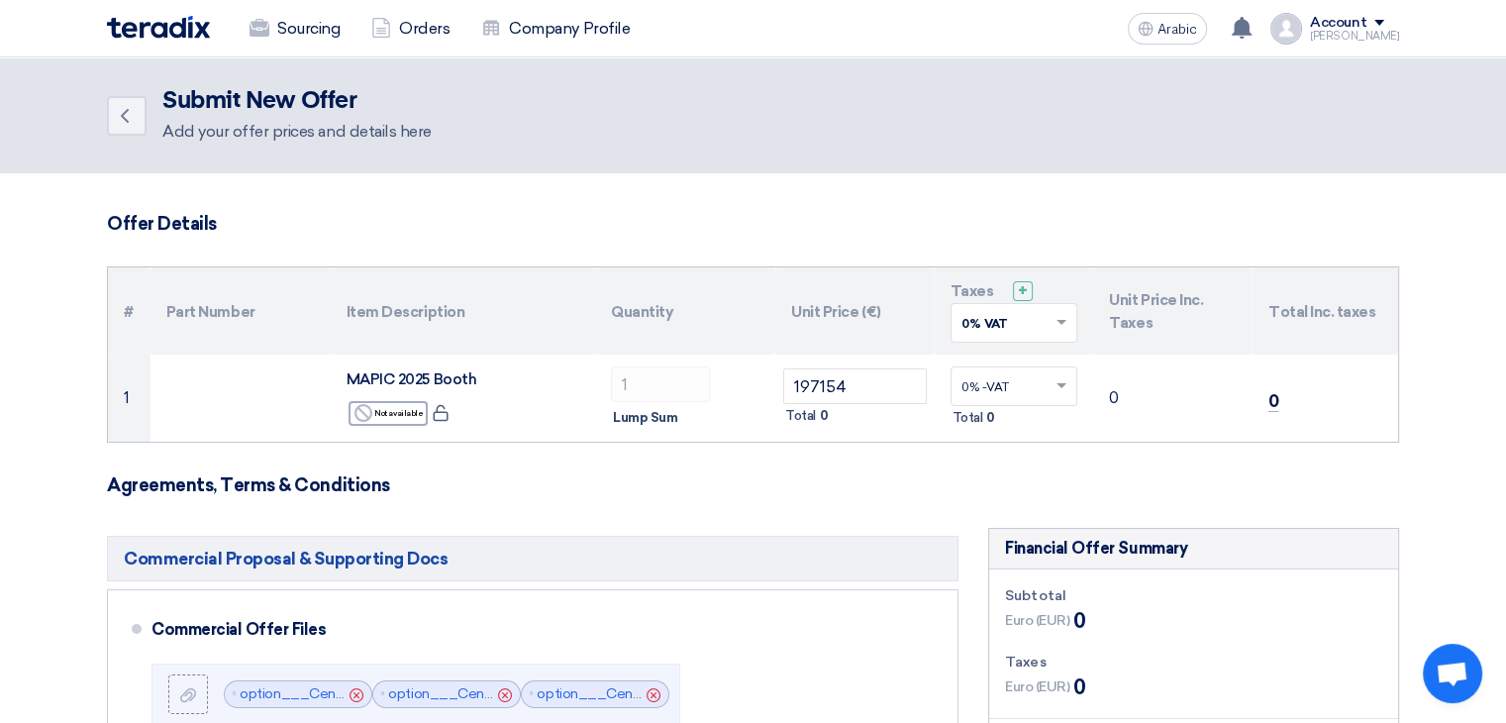
drag, startPoint x: 1281, startPoint y: 209, endPoint x: 1265, endPoint y: 207, distance: 16.0
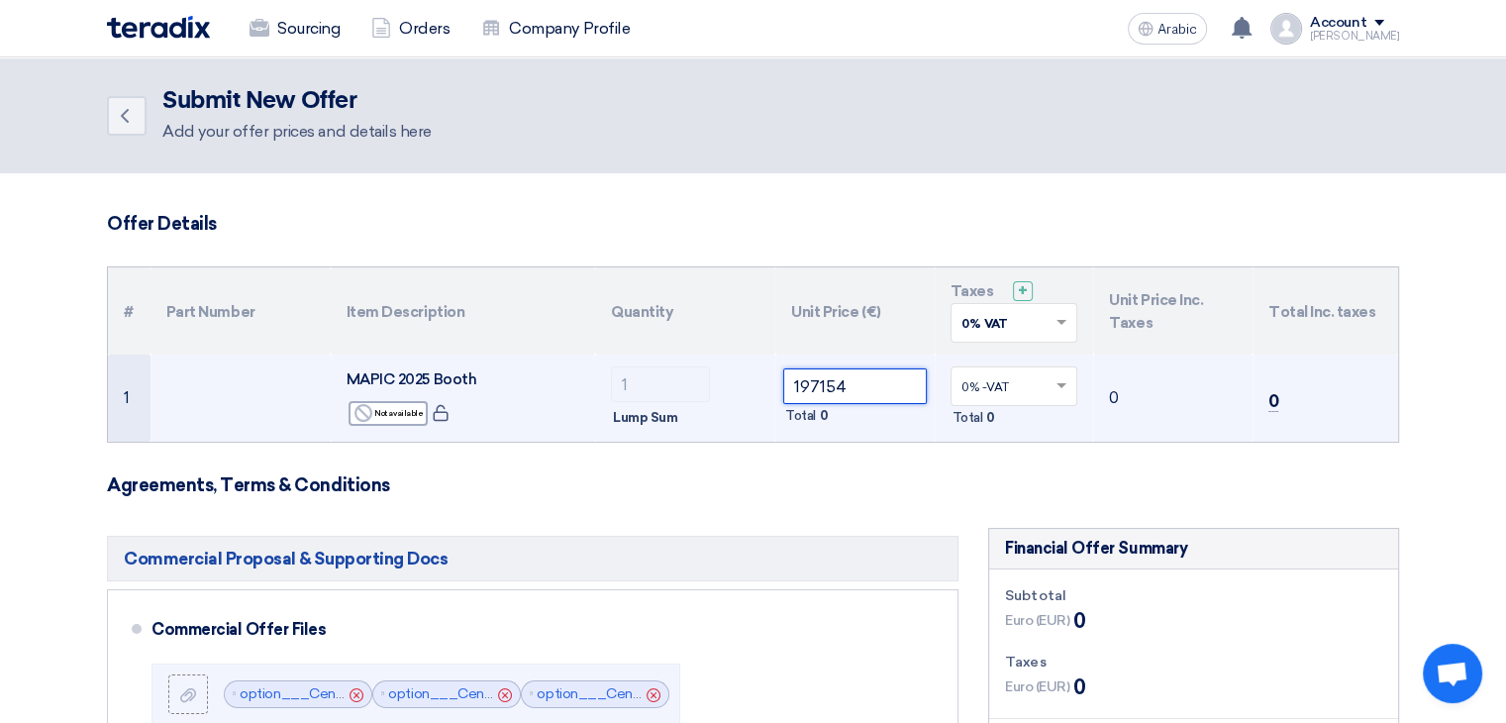
click at [861, 385] on input "197154" at bounding box center [855, 386] width 144 height 36
